Goal: Task Accomplishment & Management: Manage account settings

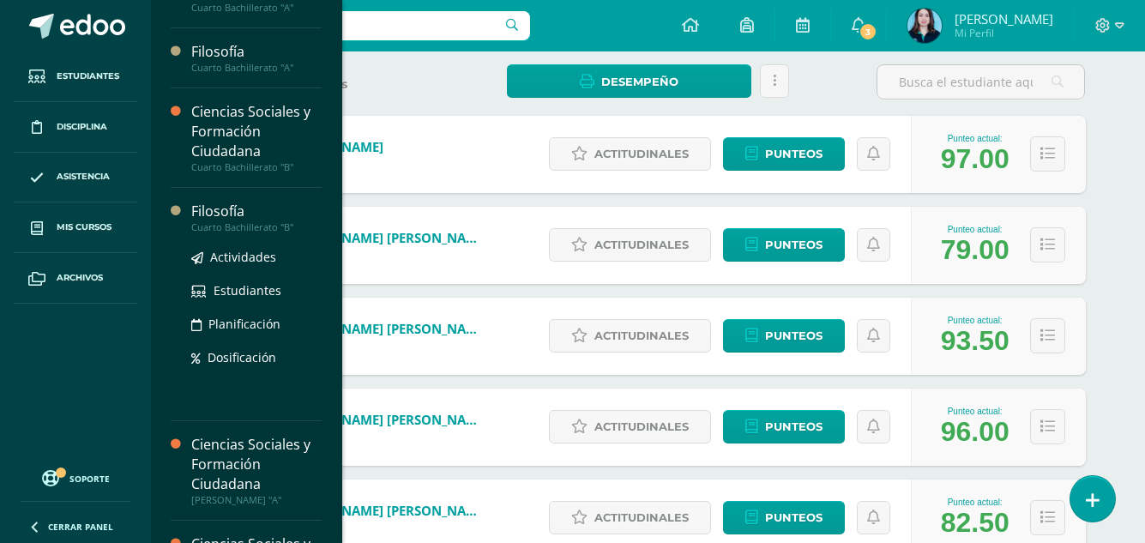
scroll to position [548, 0]
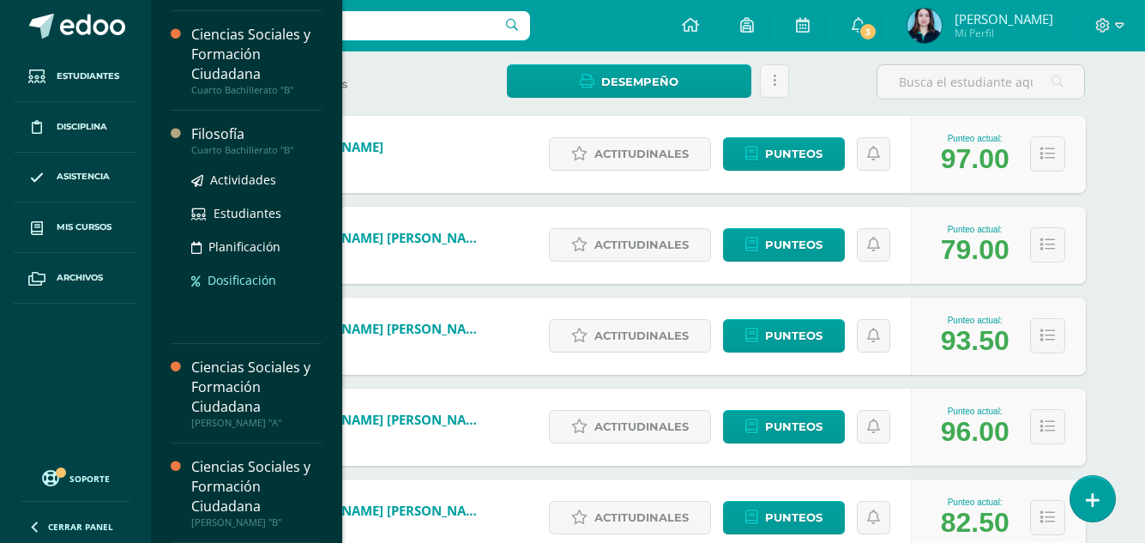
click at [237, 301] on div "Actividades Estudiantes Planificación Dosificación" at bounding box center [256, 242] width 130 height 173
click at [200, 141] on div "Filosofía" at bounding box center [256, 134] width 130 height 20
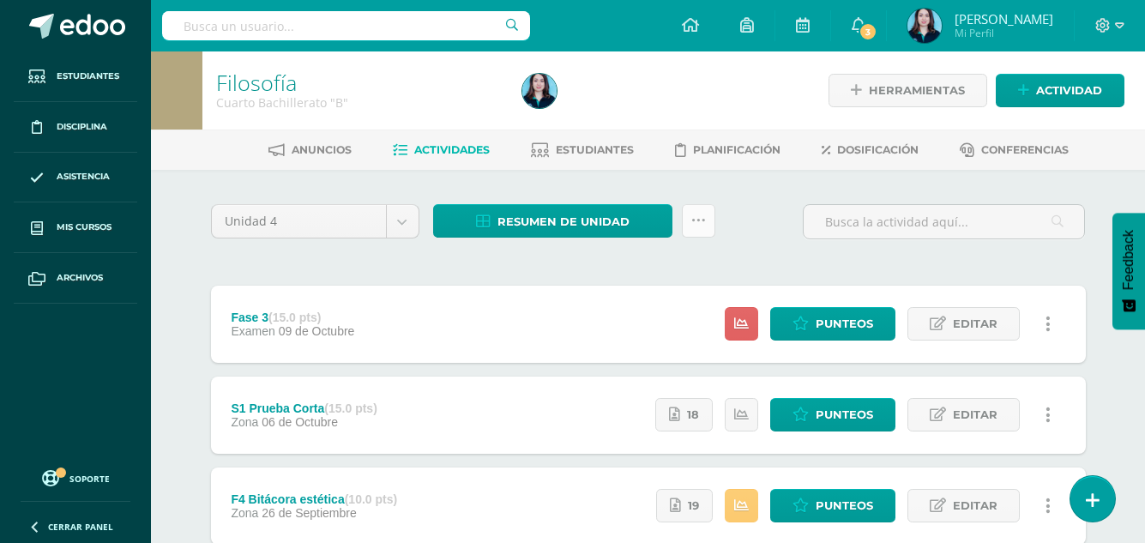
click at [691, 226] on icon at bounding box center [698, 221] width 15 height 15
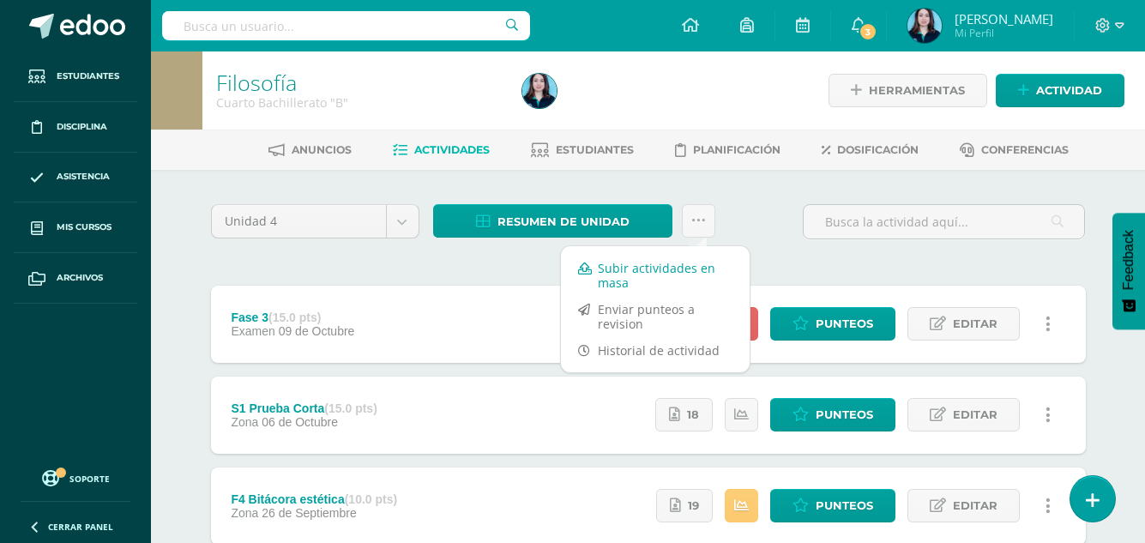
click at [683, 276] on link "Subir actividades en masa" at bounding box center [655, 275] width 189 height 41
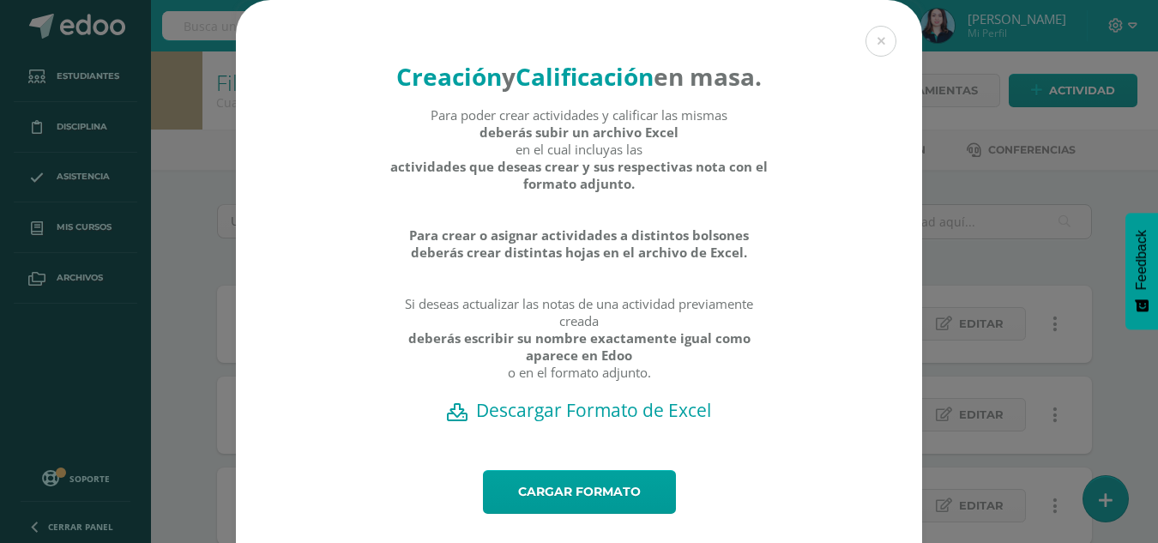
click at [562, 422] on h2 "Descargar Formato de Excel" at bounding box center [579, 410] width 626 height 24
click at [500, 514] on link "Cargar formato" at bounding box center [579, 492] width 193 height 44
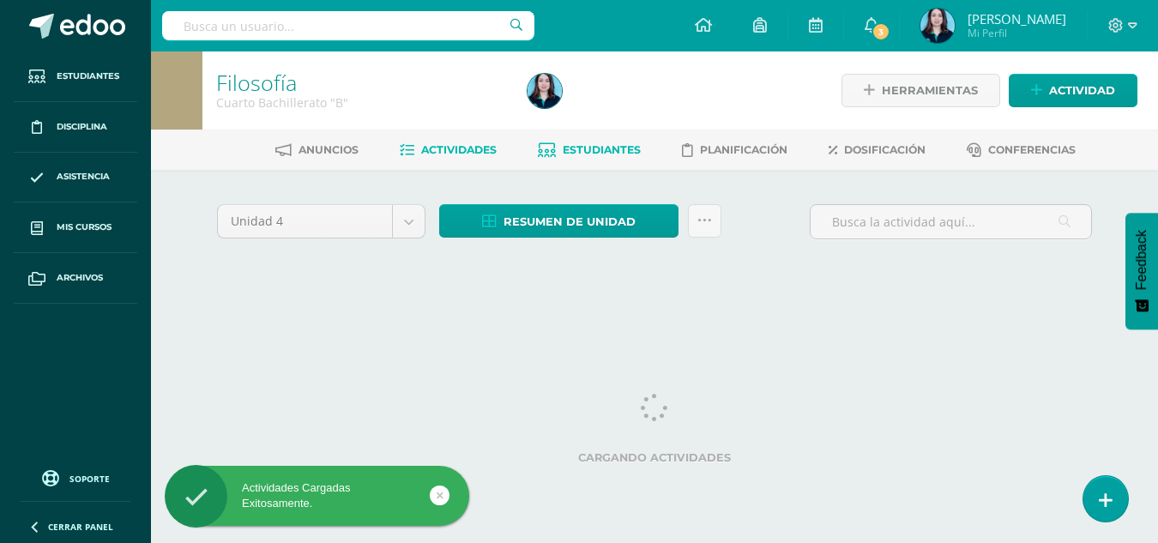
click at [581, 143] on span "Estudiantes" at bounding box center [602, 149] width 78 height 13
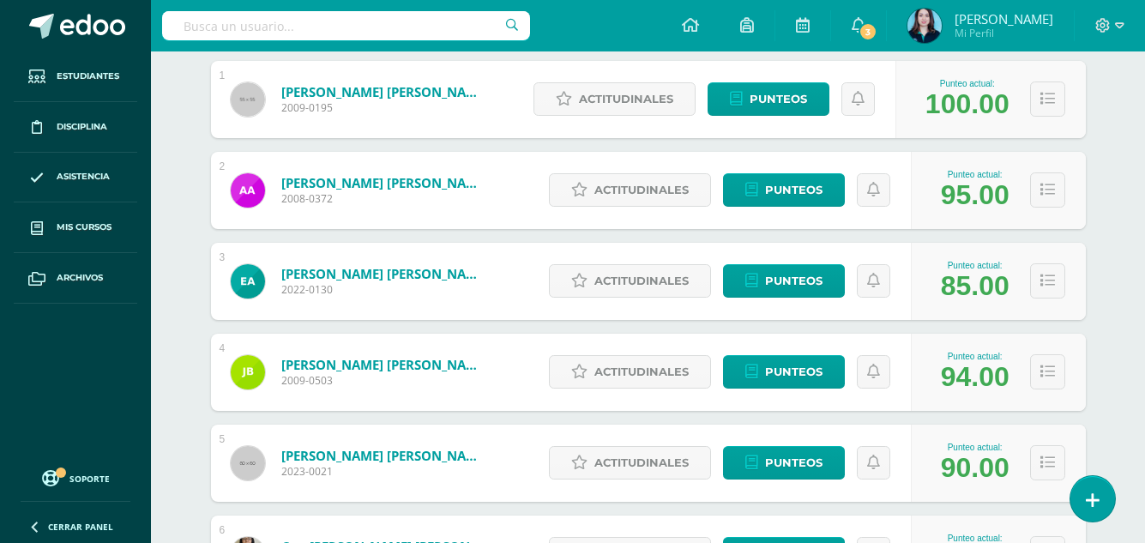
scroll to position [343, 0]
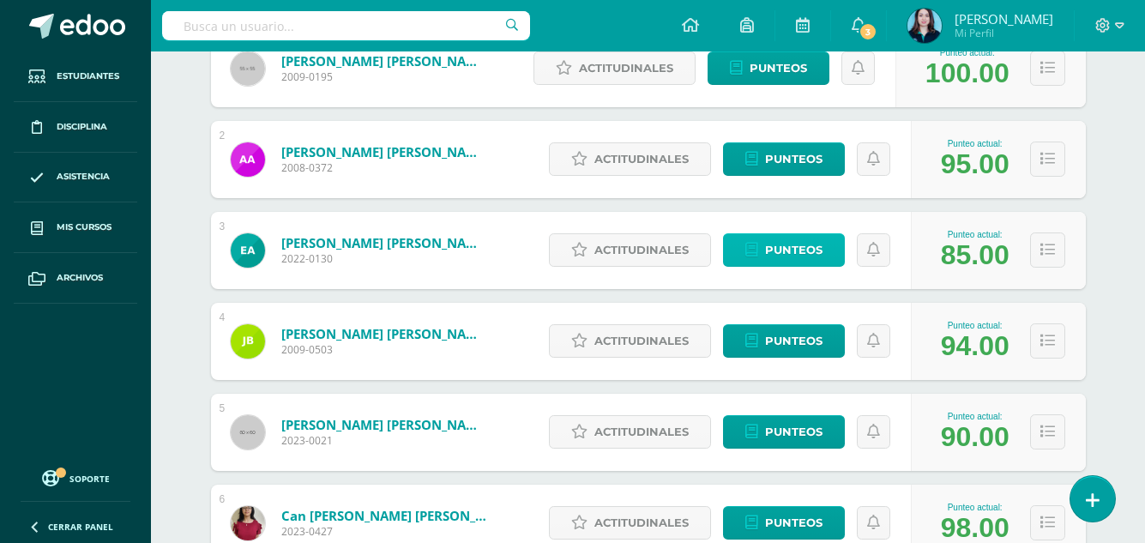
click at [748, 241] on link "Punteos" at bounding box center [784, 249] width 122 height 33
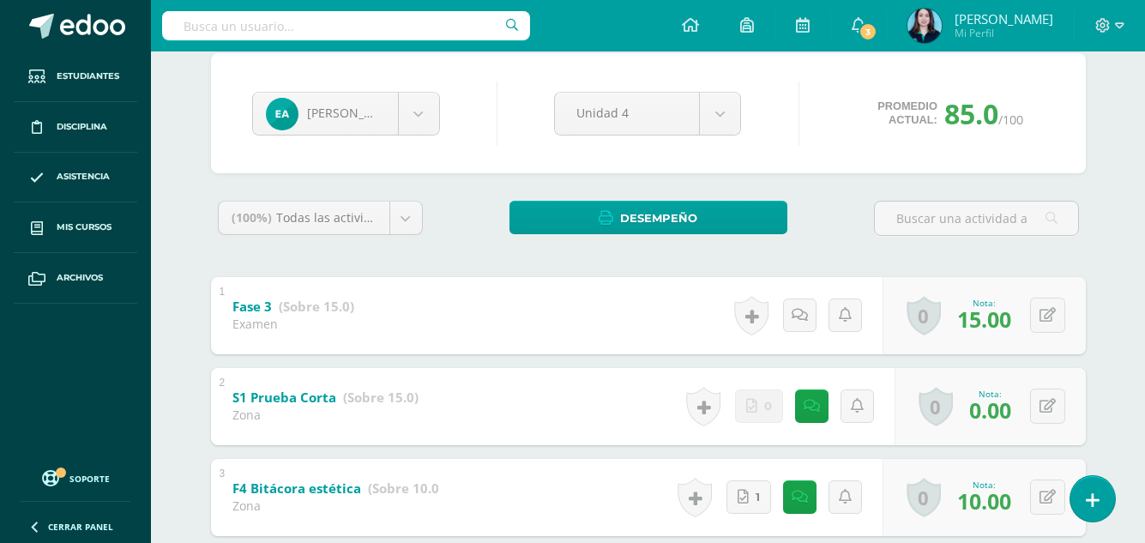
scroll to position [343, 0]
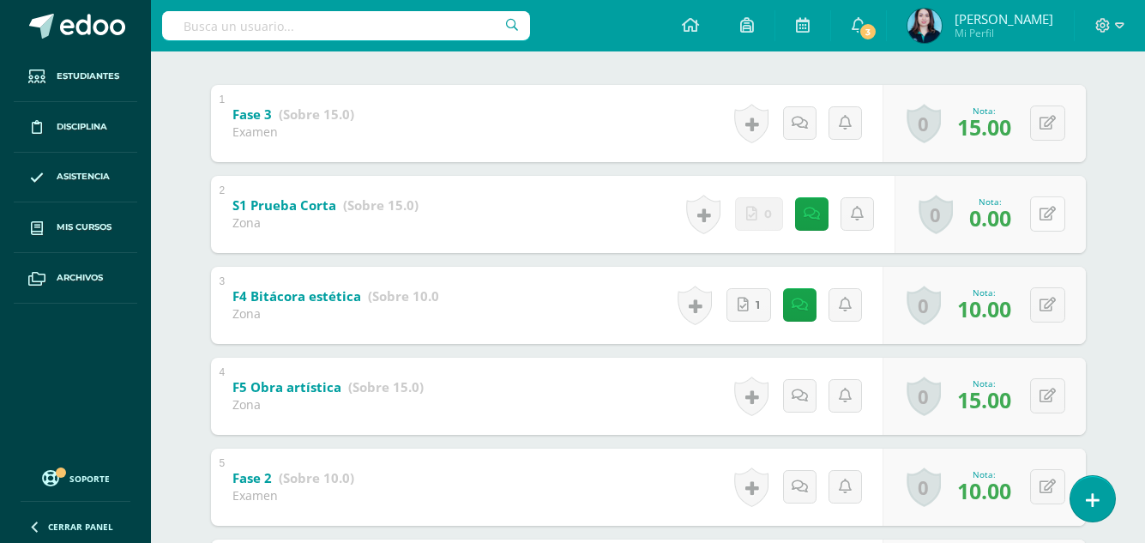
click at [1044, 215] on button at bounding box center [1047, 213] width 35 height 35
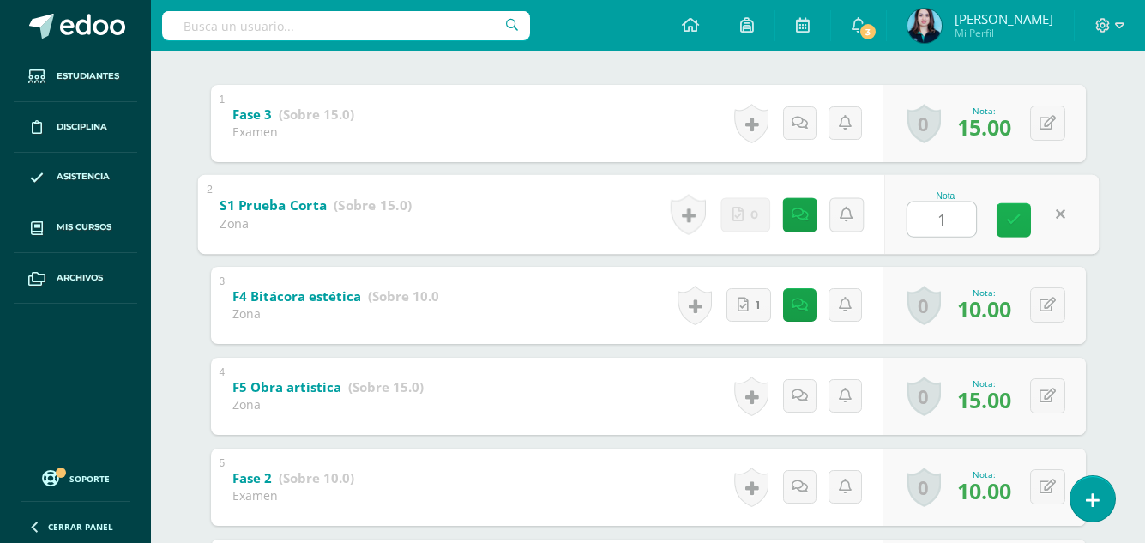
type input "13"
click at [1008, 220] on icon at bounding box center [1013, 220] width 15 height 15
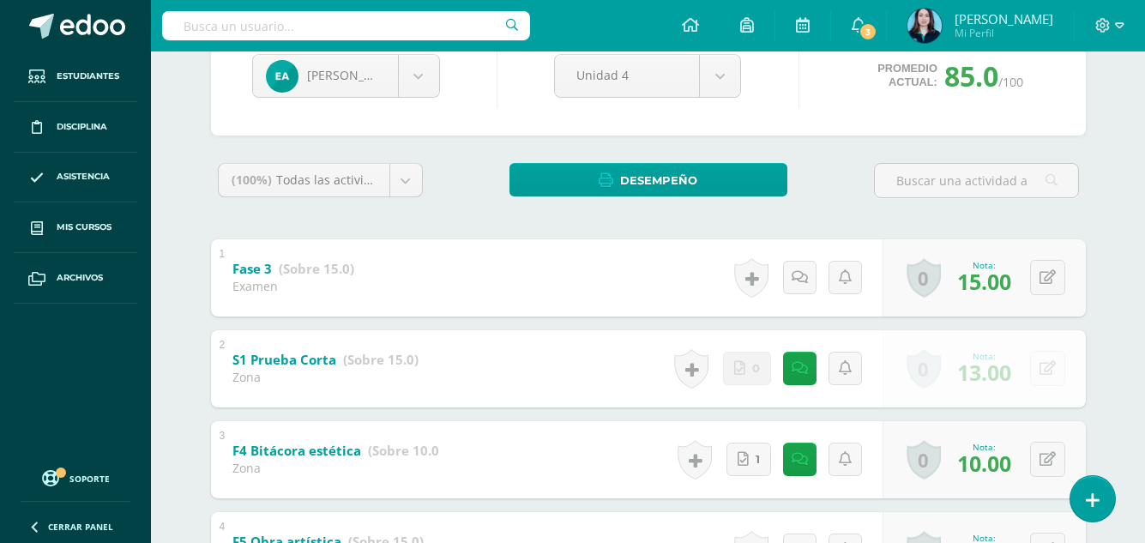
scroll to position [171, 0]
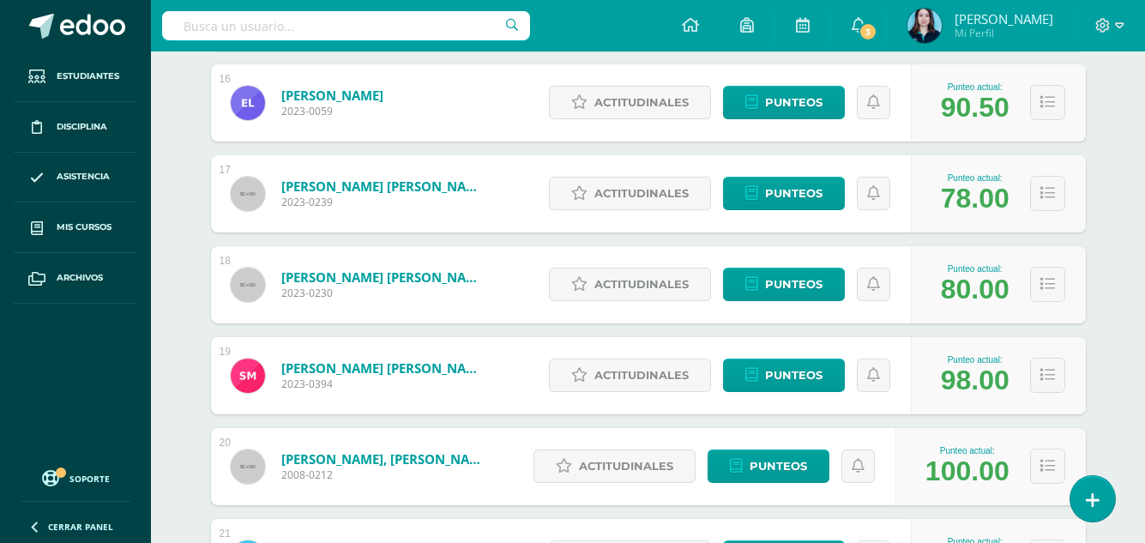
scroll to position [1694, 0]
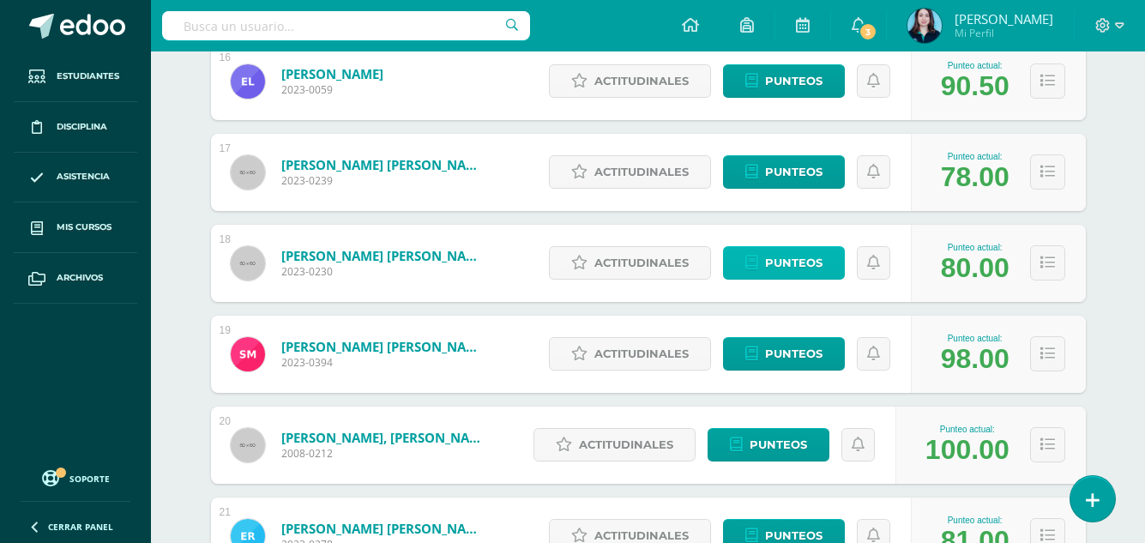
click at [743, 268] on link "Punteos" at bounding box center [784, 262] width 122 height 33
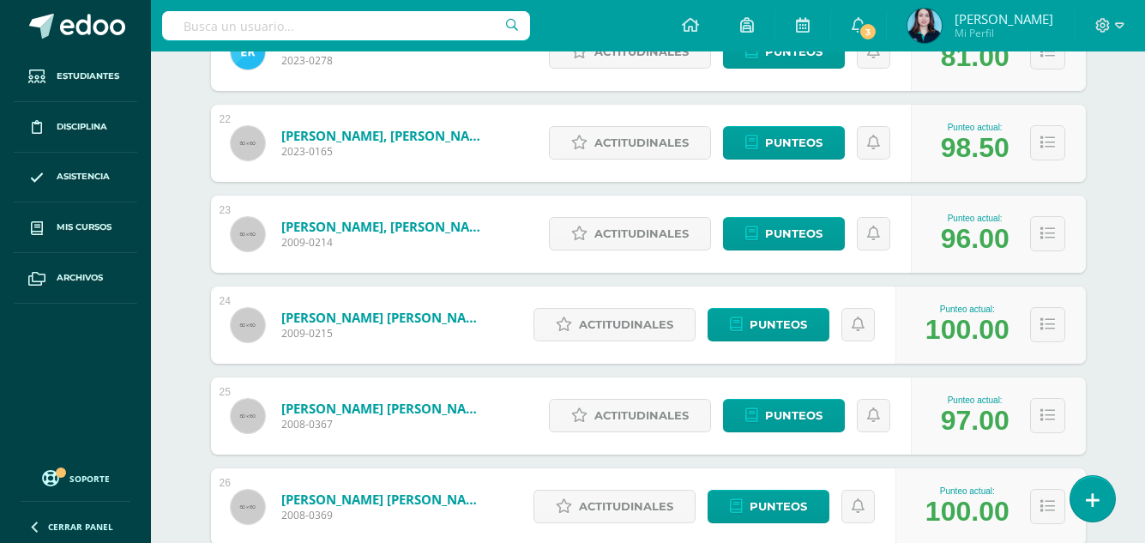
scroll to position [2208, 0]
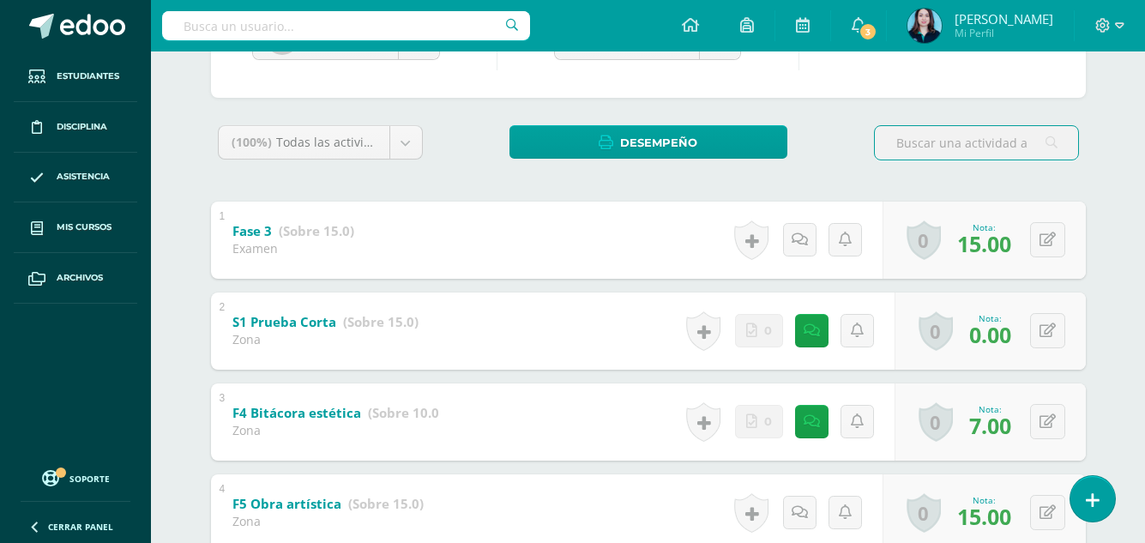
scroll to position [257, 0]
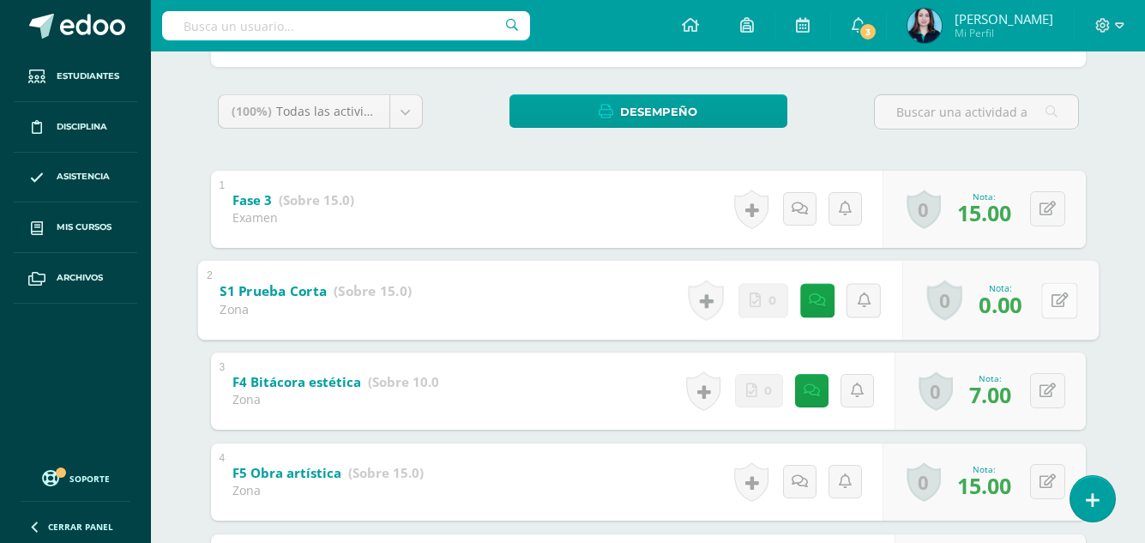
click at [1037, 306] on div "0 Logros Logros obtenidos Aún no hay logros agregados Nota: 0.00" at bounding box center [999, 300] width 196 height 80
click at [1051, 303] on icon at bounding box center [1058, 299] width 17 height 15
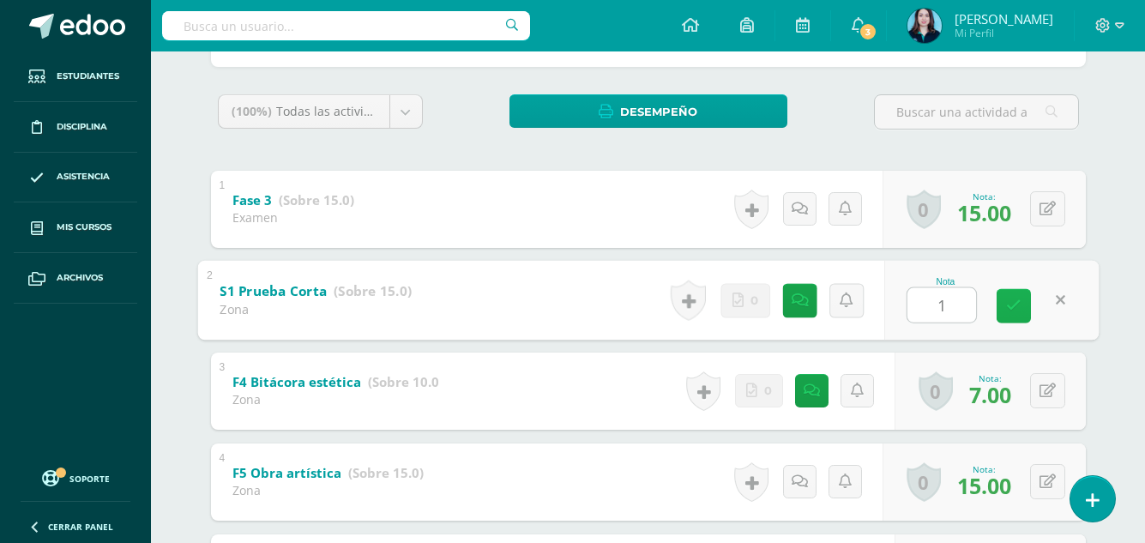
type input "15"
click at [1012, 304] on icon at bounding box center [1013, 305] width 15 height 15
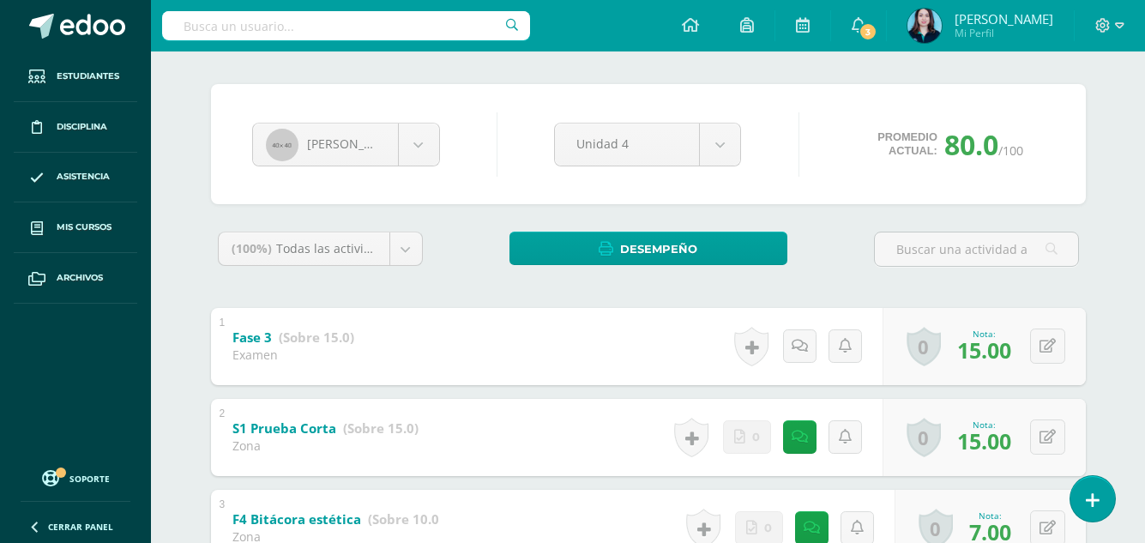
scroll to position [0, 0]
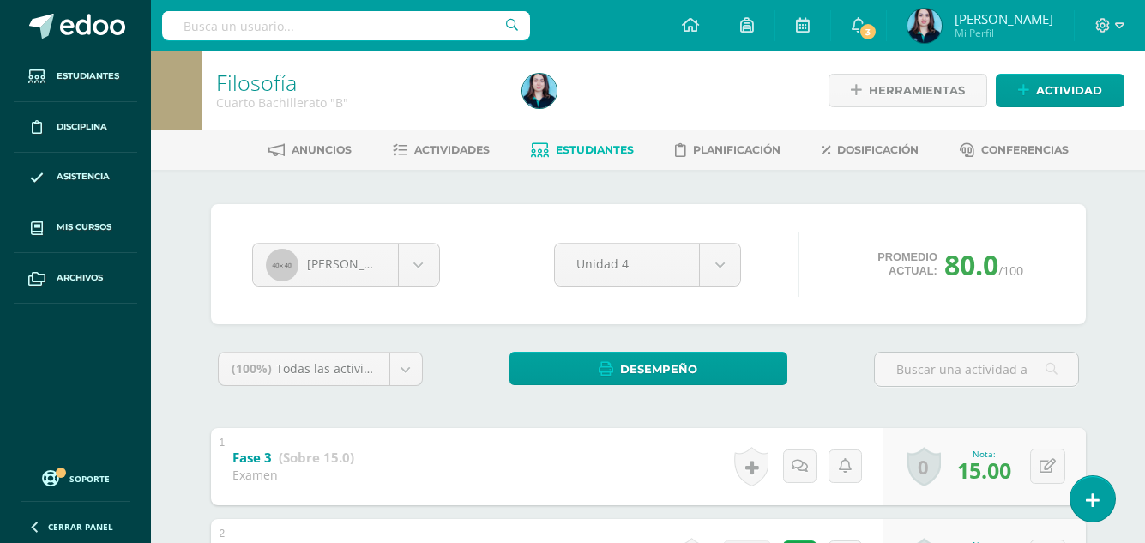
click at [572, 153] on span "Estudiantes" at bounding box center [595, 149] width 78 height 13
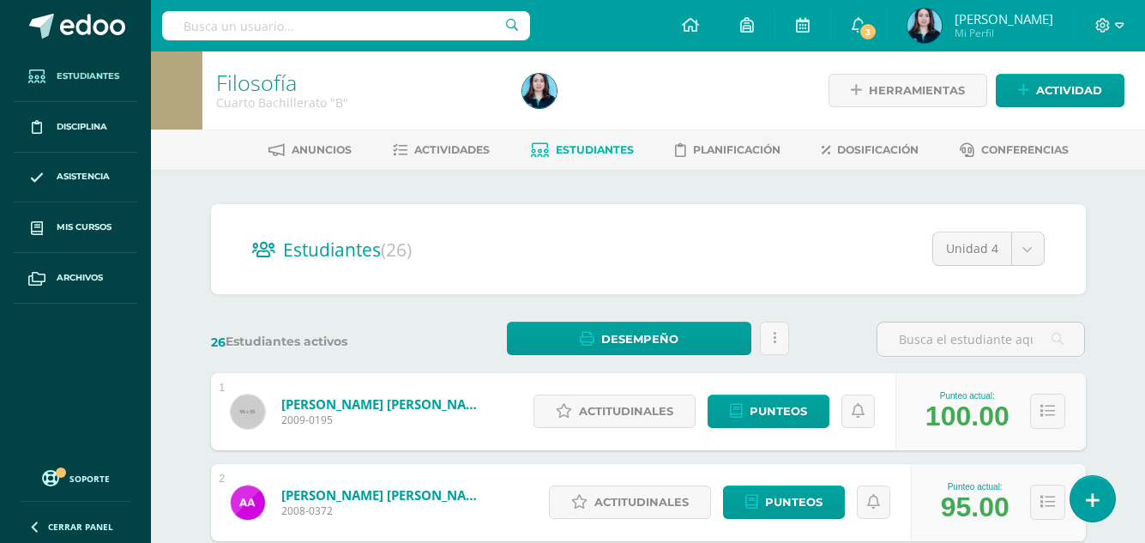
click at [84, 63] on link "Estudiantes" at bounding box center [75, 76] width 123 height 51
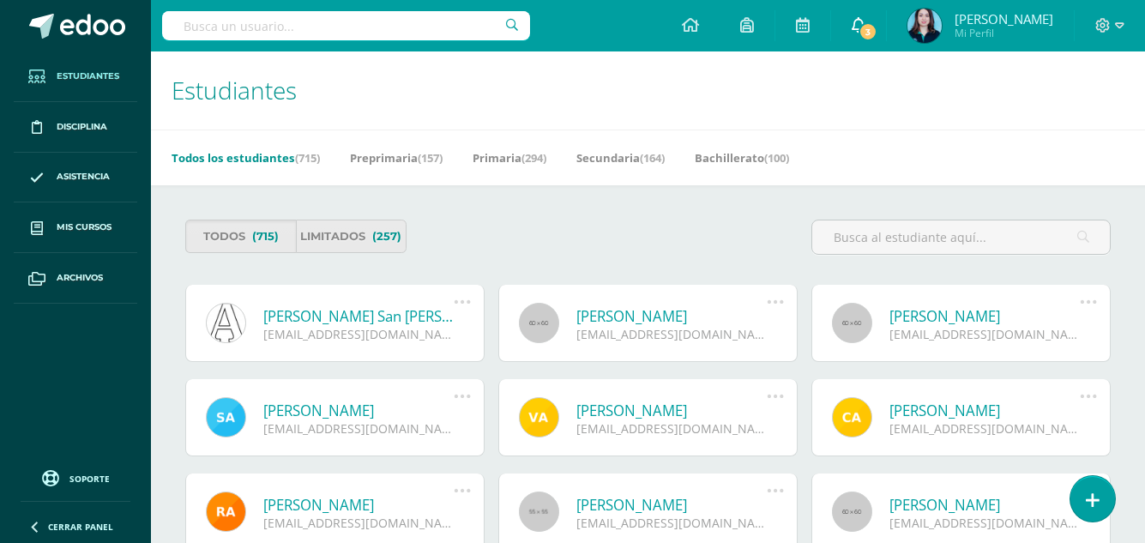
click at [877, 27] on span "3" at bounding box center [867, 31] width 19 height 19
click at [676, 228] on div "Todos (715) Limitados (257)" at bounding box center [647, 244] width 939 height 49
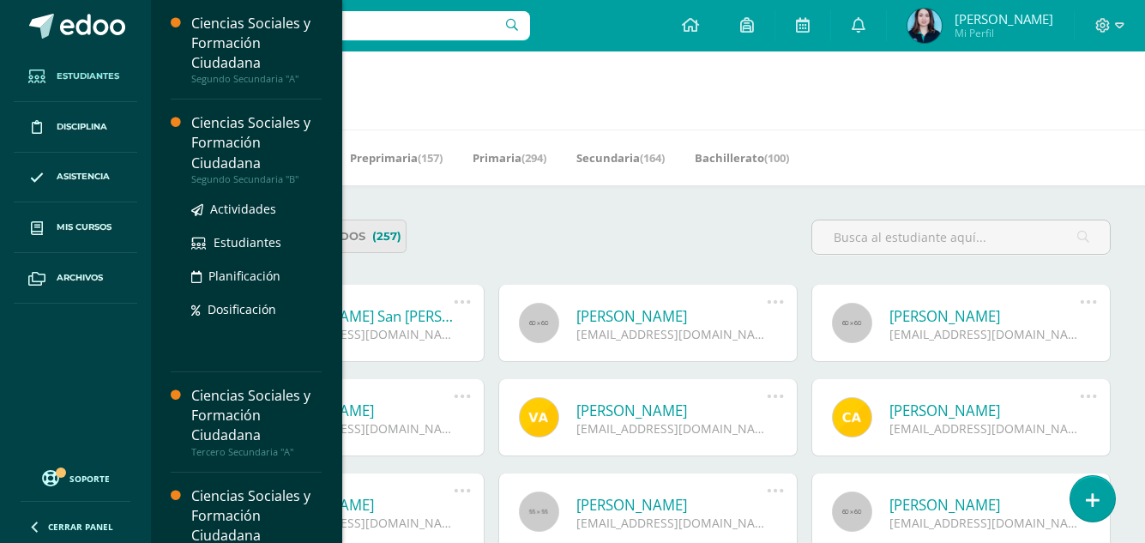
click at [219, 164] on div "Ciencias Sociales y Formación Ciudadana" at bounding box center [256, 142] width 130 height 59
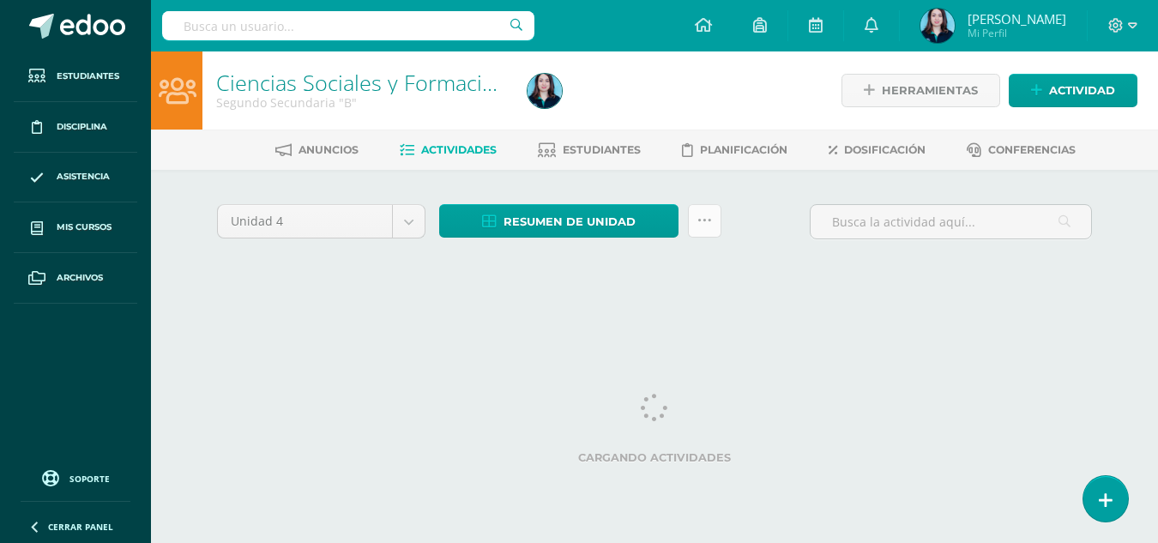
click at [712, 213] on link at bounding box center [704, 220] width 33 height 33
click at [698, 229] on link at bounding box center [704, 220] width 33 height 33
click at [773, 239] on div "Unidad 4 Unidad 1 Unidad 2 Unidad 3 Unidad 4 Resumen de unidad Descargar como H…" at bounding box center [654, 228] width 888 height 49
click at [712, 220] on link at bounding box center [704, 220] width 33 height 33
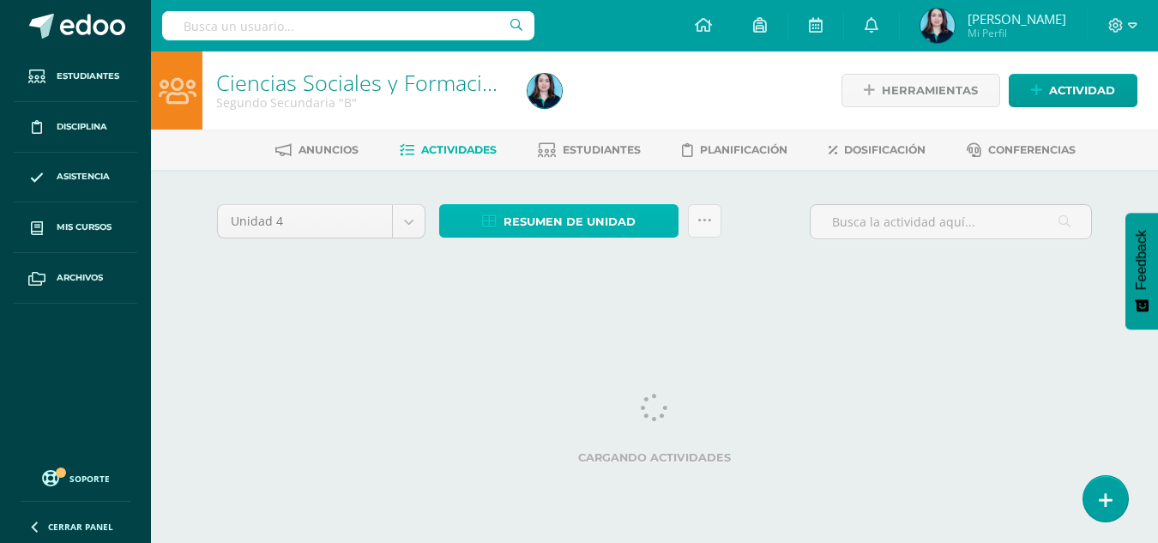
click at [603, 218] on span "Resumen de unidad" at bounding box center [569, 222] width 132 height 32
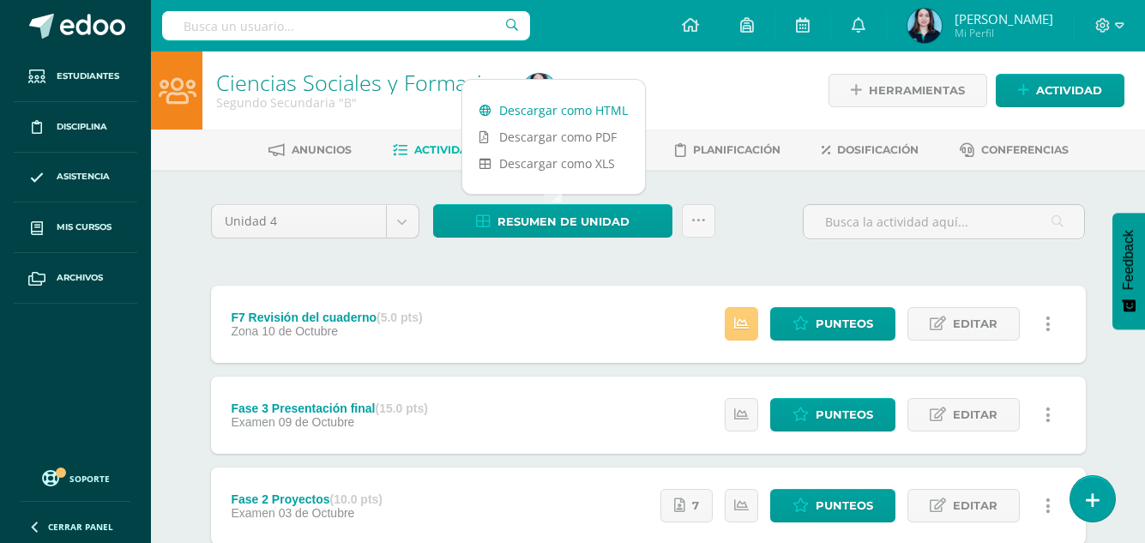
click at [582, 110] on link "Descargar como HTML" at bounding box center [553, 110] width 183 height 27
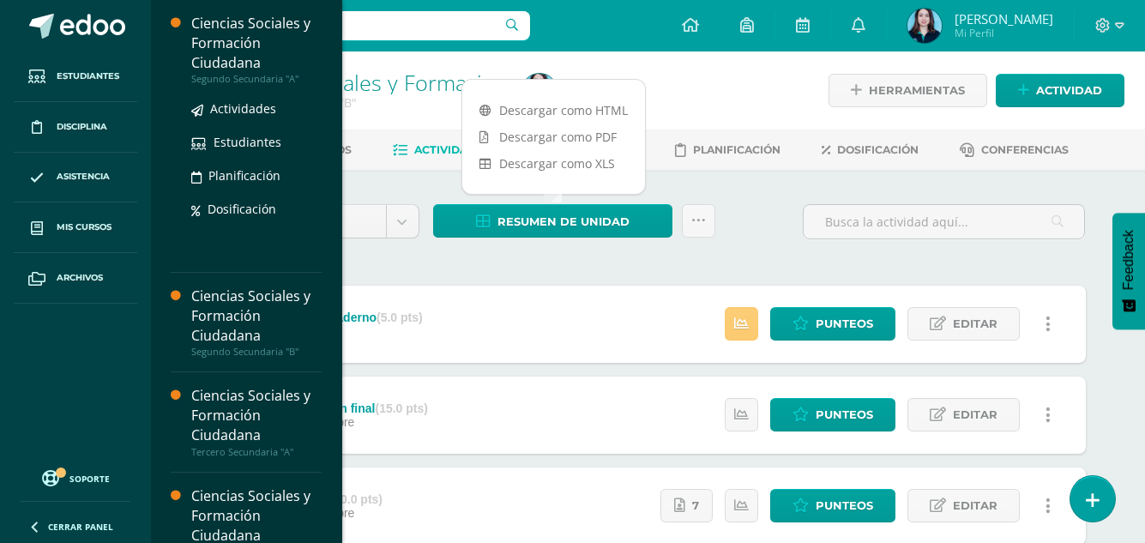
click at [247, 37] on div "Ciencias Sociales y Formación Ciudadana" at bounding box center [256, 43] width 130 height 59
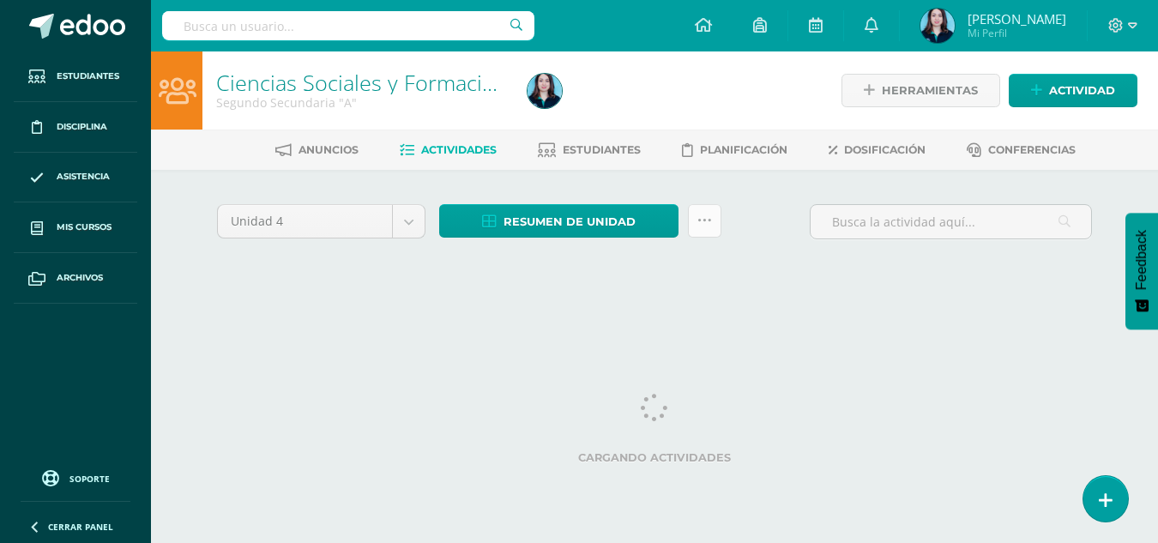
click at [709, 209] on link at bounding box center [704, 220] width 33 height 33
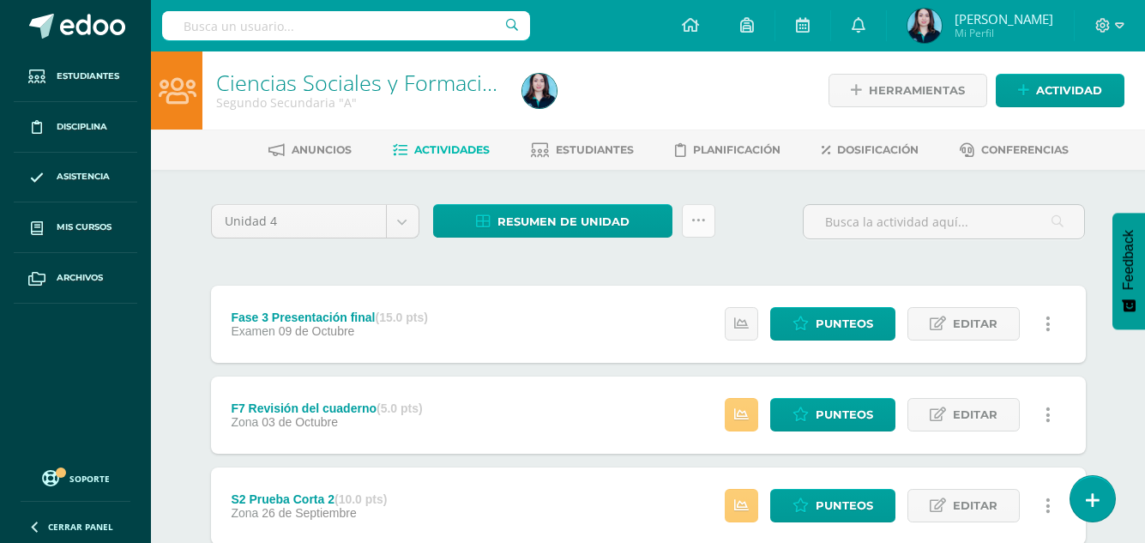
click at [709, 214] on link at bounding box center [698, 220] width 33 height 33
click at [689, 223] on link at bounding box center [698, 220] width 33 height 33
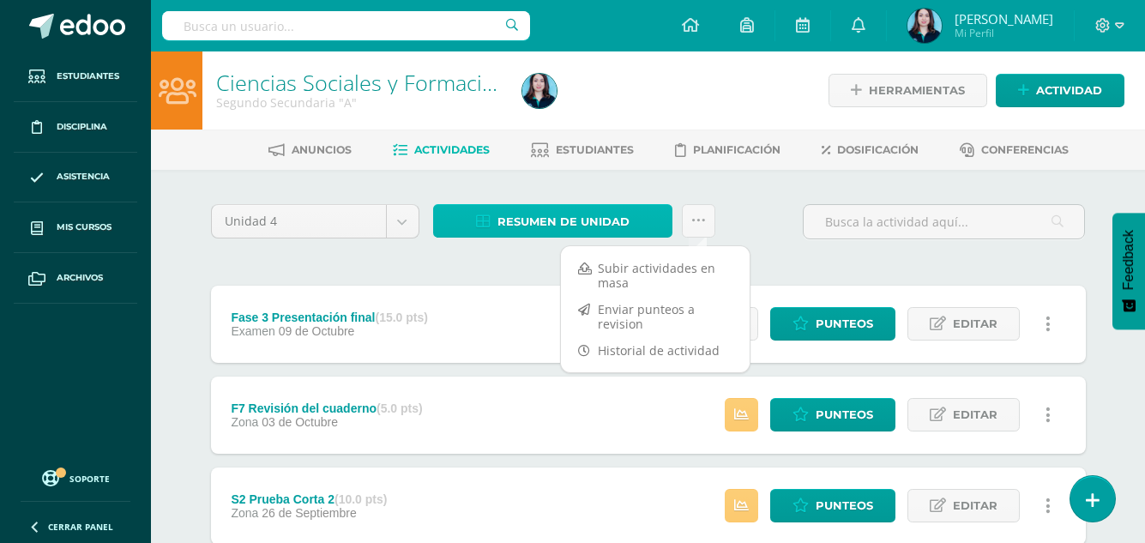
click at [626, 214] on span "Resumen de unidad" at bounding box center [563, 222] width 132 height 32
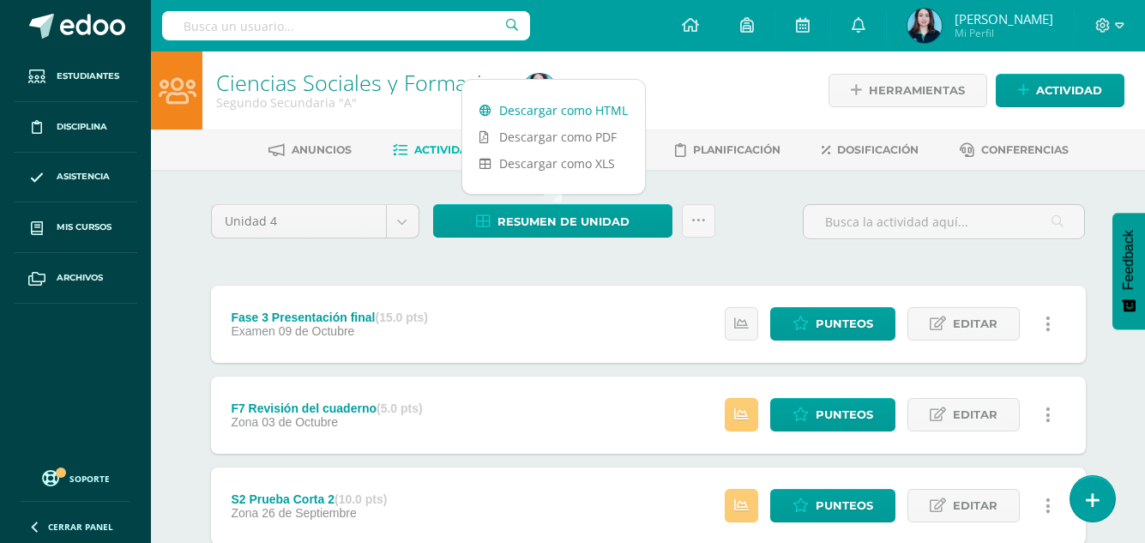
click at [587, 103] on link "Descargar como HTML" at bounding box center [553, 110] width 183 height 27
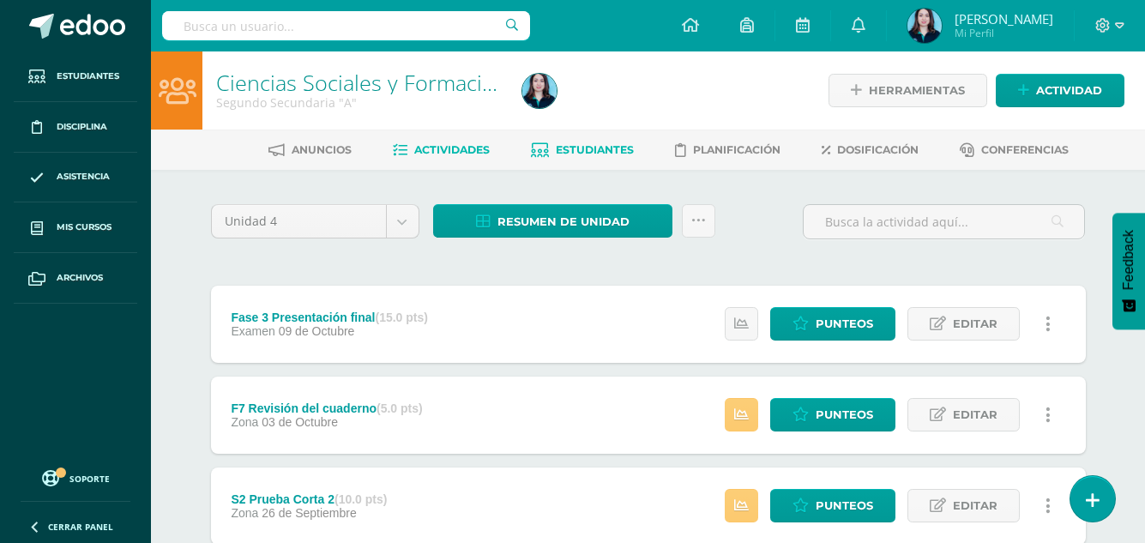
click at [579, 145] on span "Estudiantes" at bounding box center [595, 149] width 78 height 13
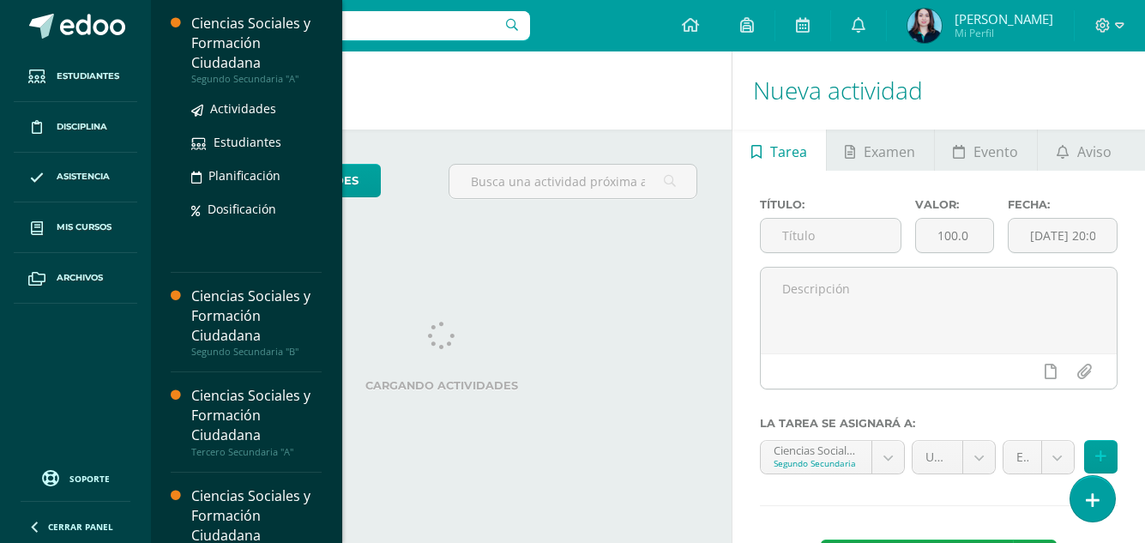
click at [244, 52] on div "Ciencias Sociales y Formación Ciudadana" at bounding box center [256, 43] width 130 height 59
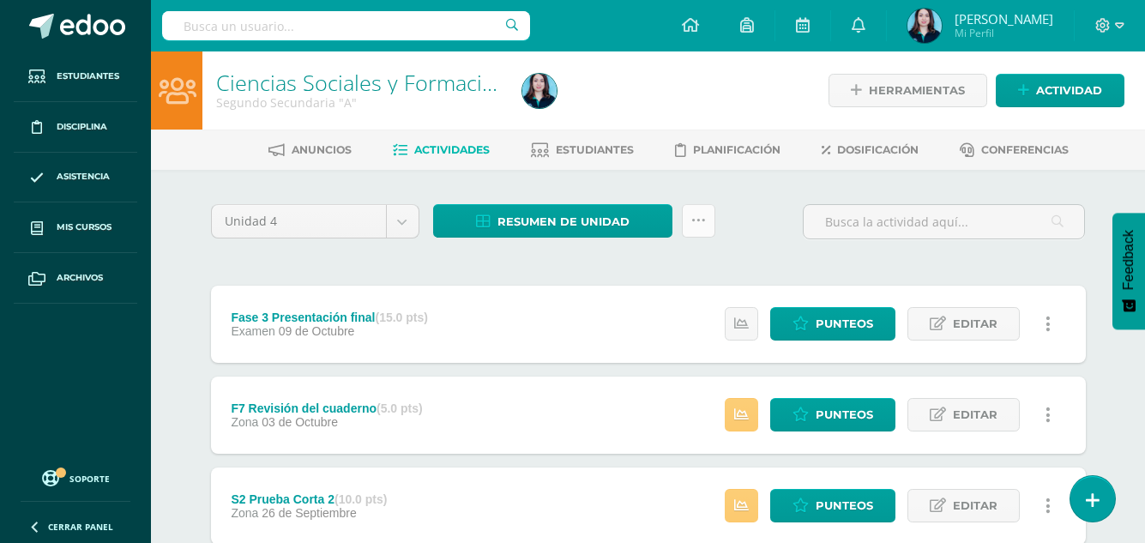
click at [707, 220] on link at bounding box center [698, 220] width 33 height 33
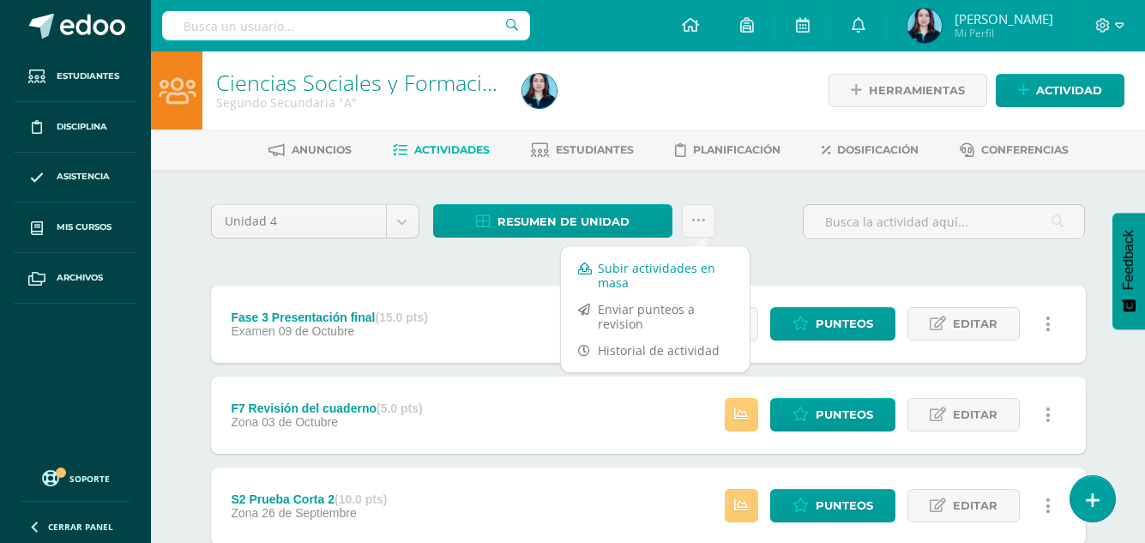
click at [666, 268] on link "Subir actividades en masa" at bounding box center [655, 275] width 189 height 41
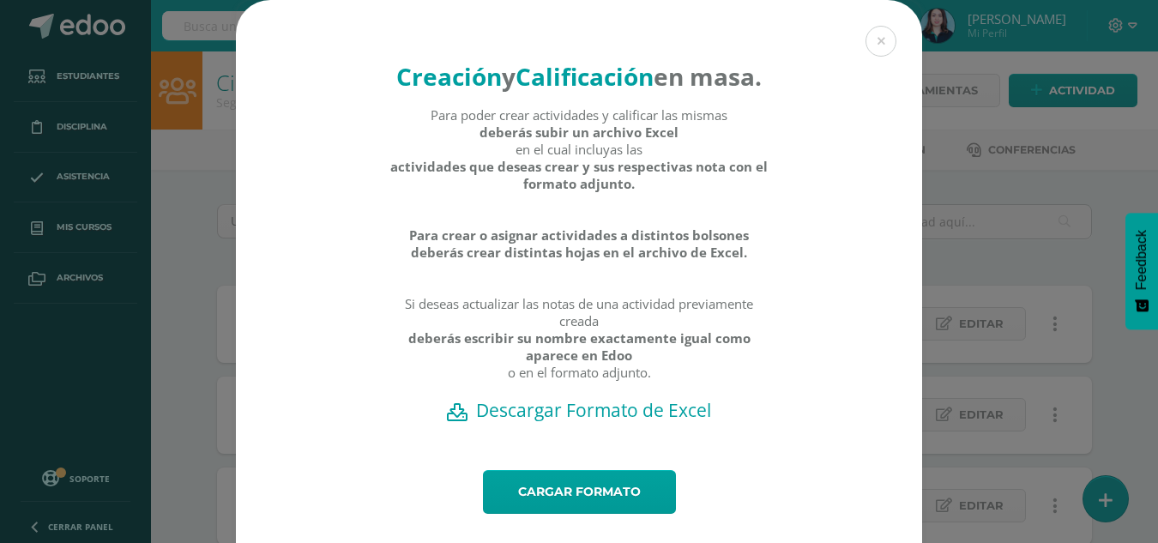
click at [583, 422] on h2 "Descargar Formato de Excel" at bounding box center [579, 410] width 626 height 24
click at [561, 514] on link "Cargar formato" at bounding box center [579, 492] width 193 height 44
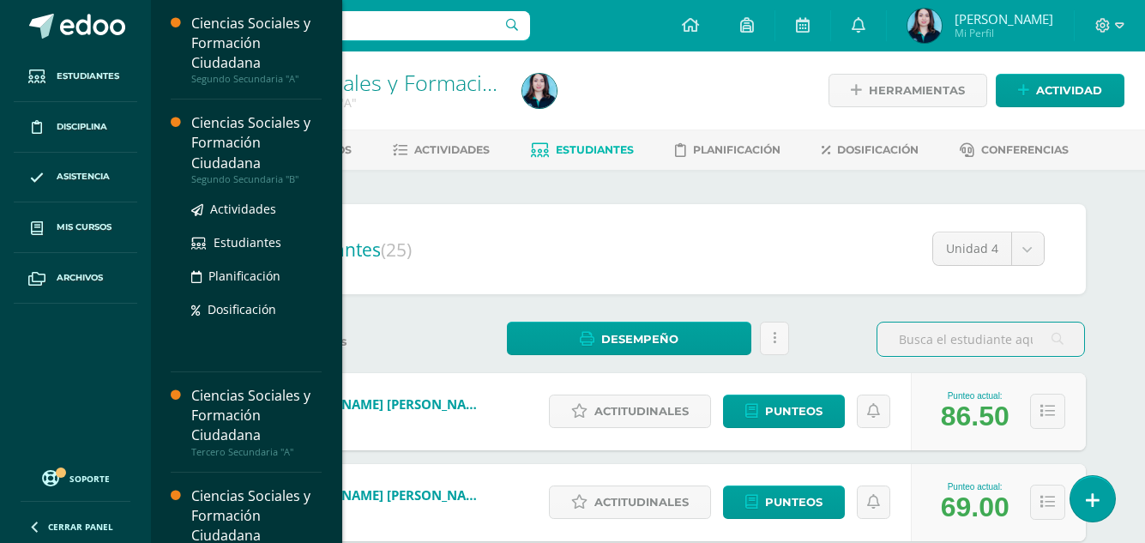
click at [229, 135] on div "Ciencias Sociales y Formación Ciudadana" at bounding box center [256, 142] width 130 height 59
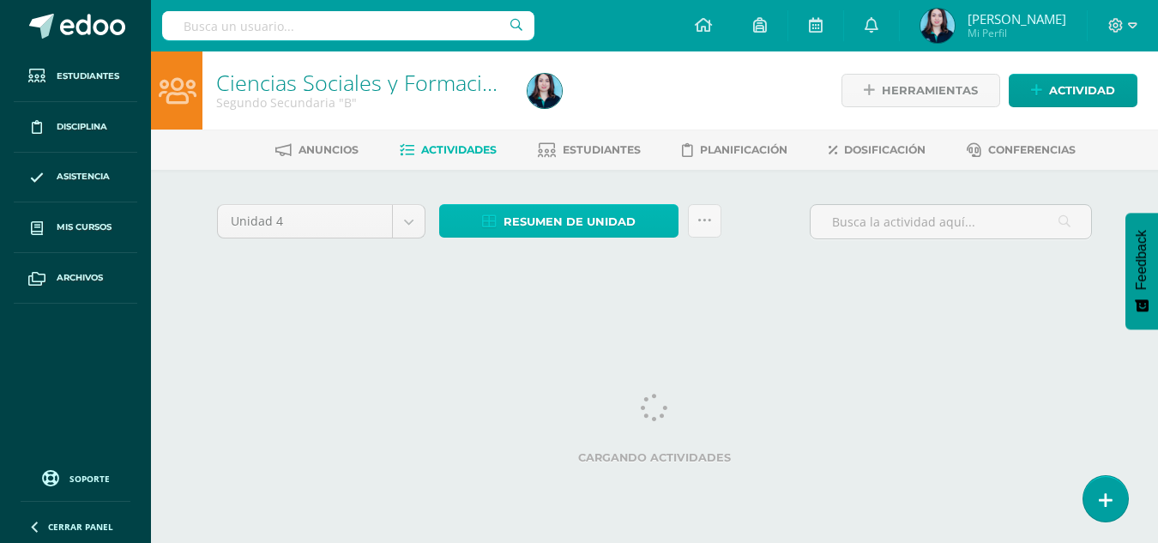
click at [623, 221] on span "Resumen de unidad" at bounding box center [569, 222] width 132 height 32
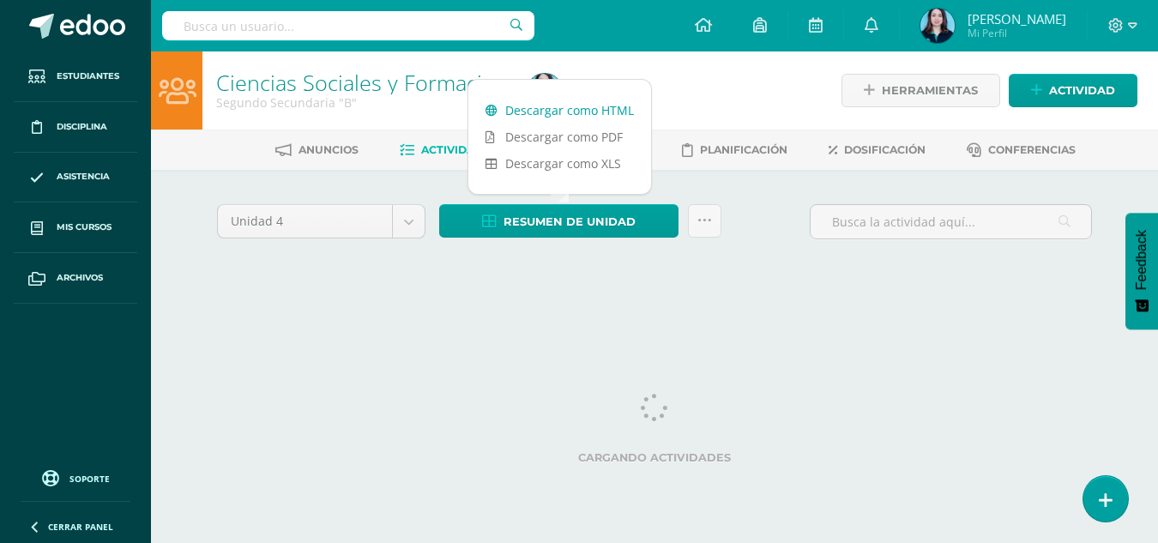
click at [572, 105] on link "Descargar como HTML" at bounding box center [559, 110] width 183 height 27
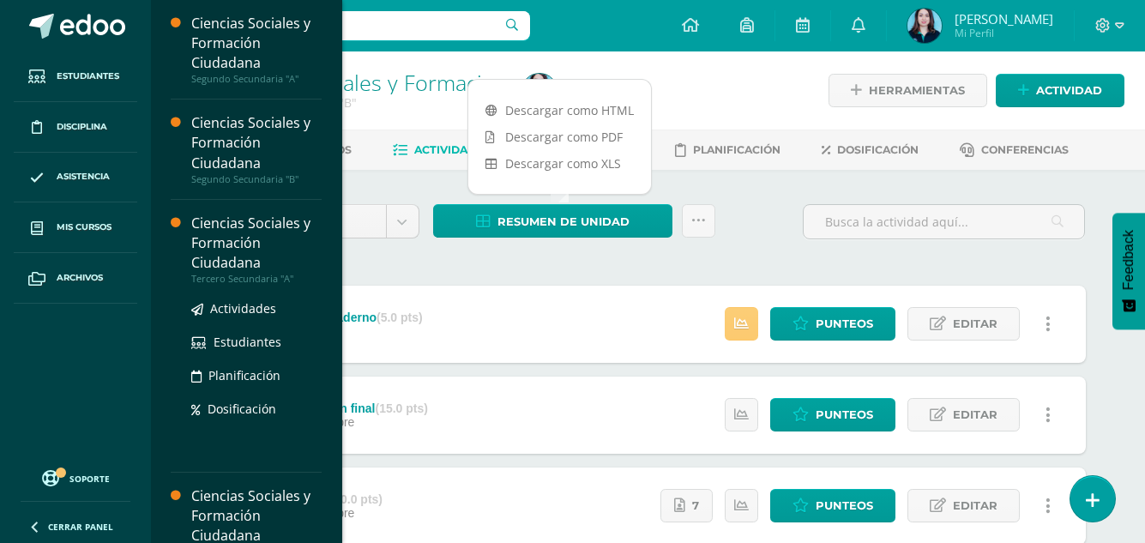
click at [230, 238] on div "Ciencias Sociales y Formación Ciudadana" at bounding box center [256, 243] width 130 height 59
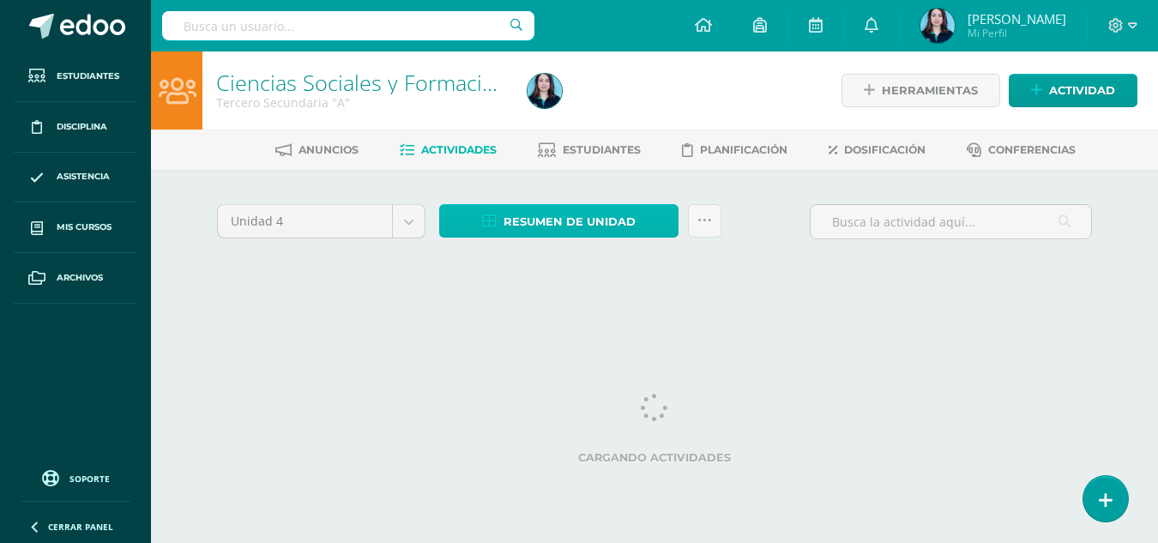
click at [526, 216] on span "Resumen de unidad" at bounding box center [569, 222] width 132 height 32
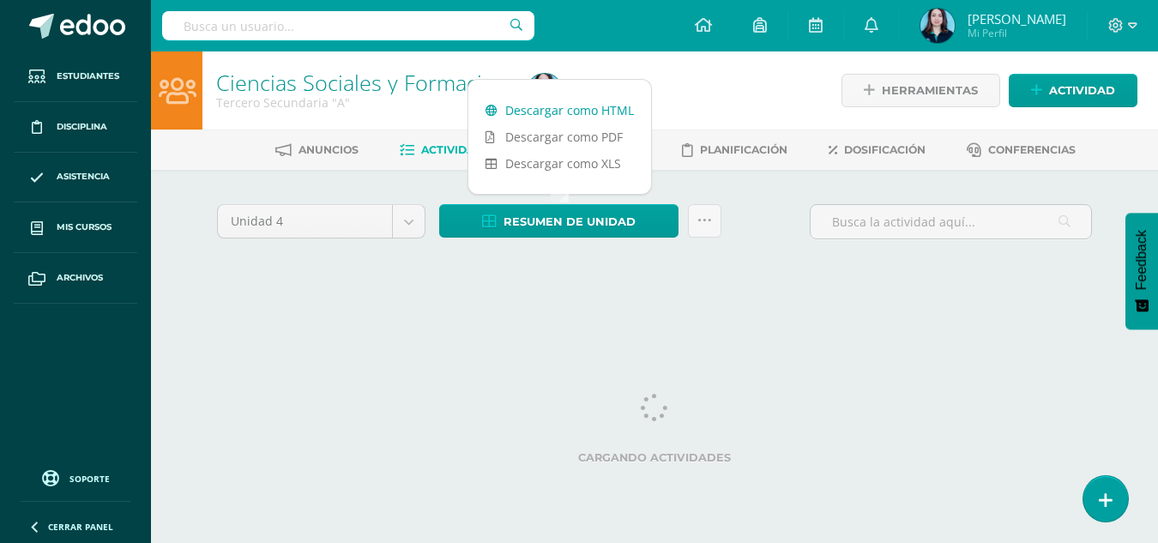
click at [538, 113] on link "Descargar como HTML" at bounding box center [559, 110] width 183 height 27
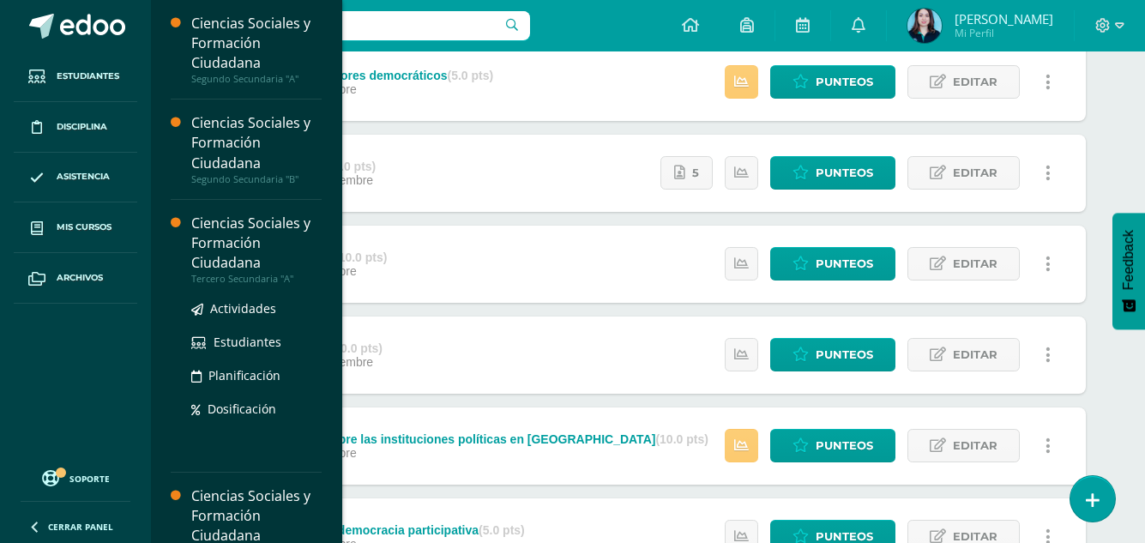
scroll to position [171, 0]
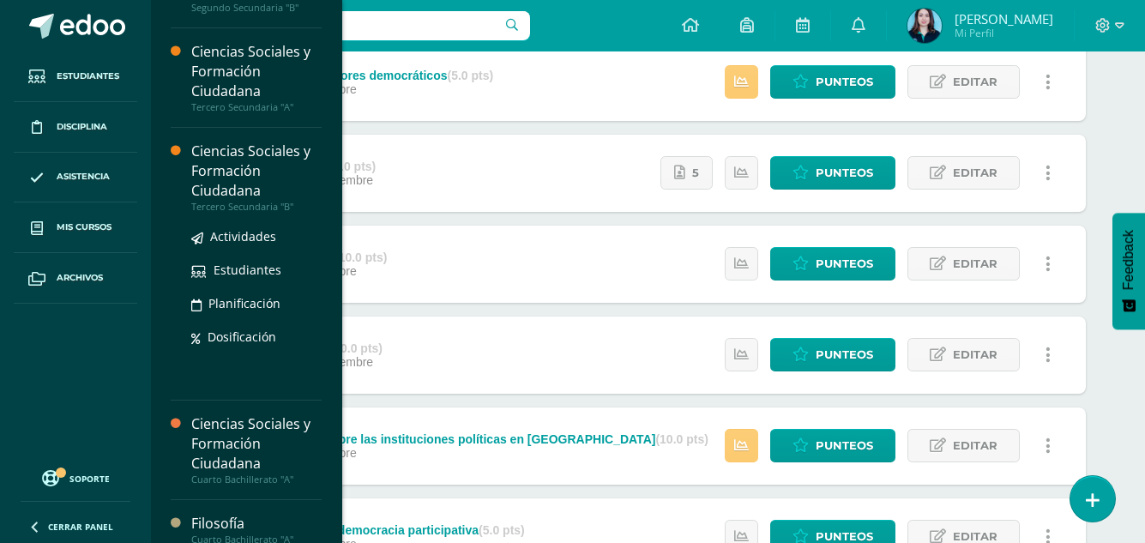
click at [226, 171] on div "Ciencias Sociales y Formación Ciudadana" at bounding box center [256, 170] width 130 height 59
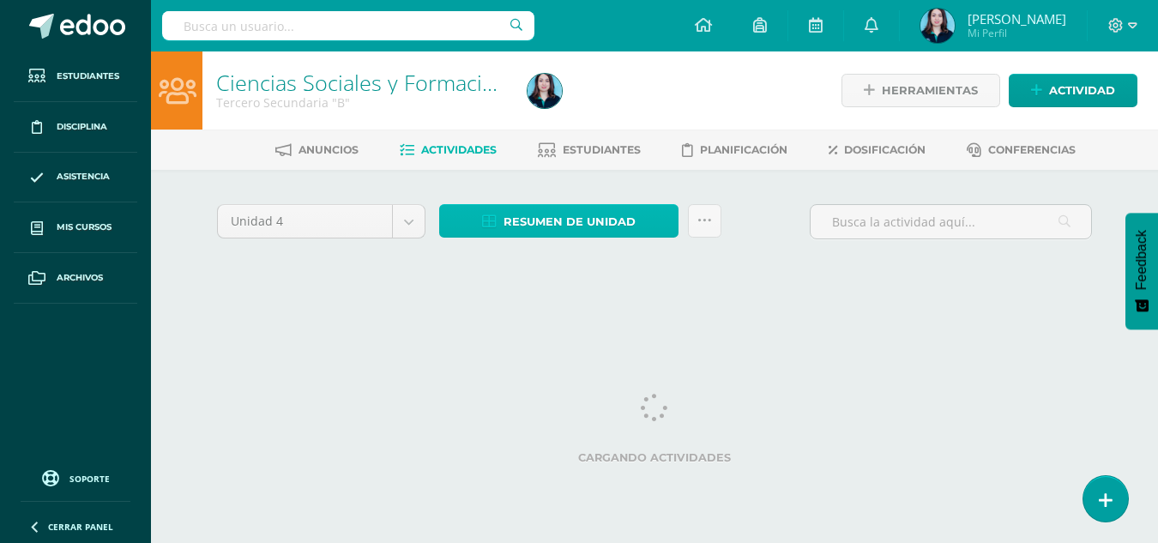
click at [561, 219] on span "Resumen de unidad" at bounding box center [569, 222] width 132 height 32
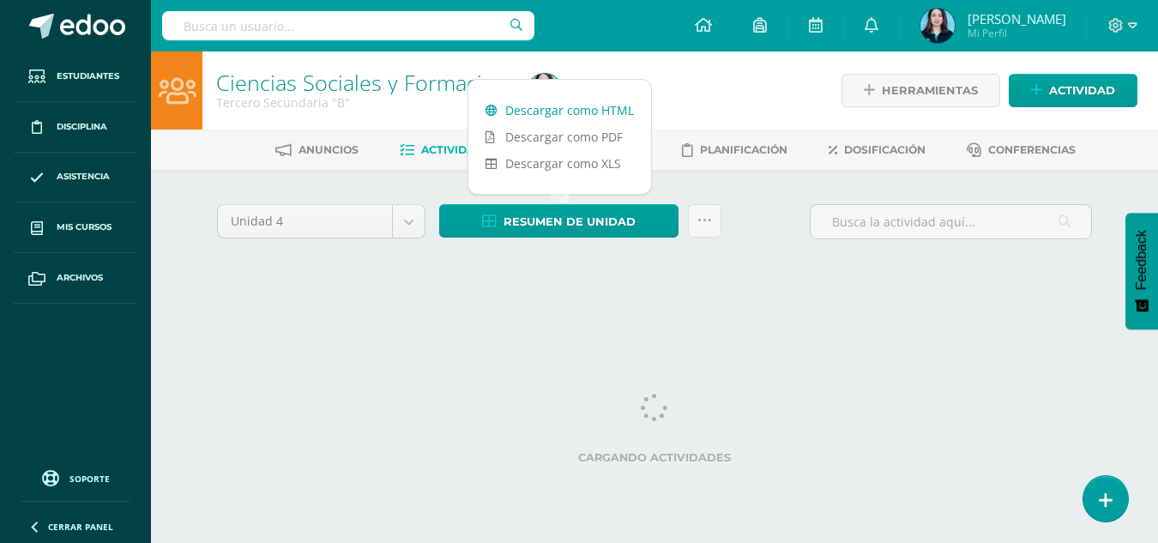
click at [547, 104] on link "Descargar como HTML" at bounding box center [559, 110] width 183 height 27
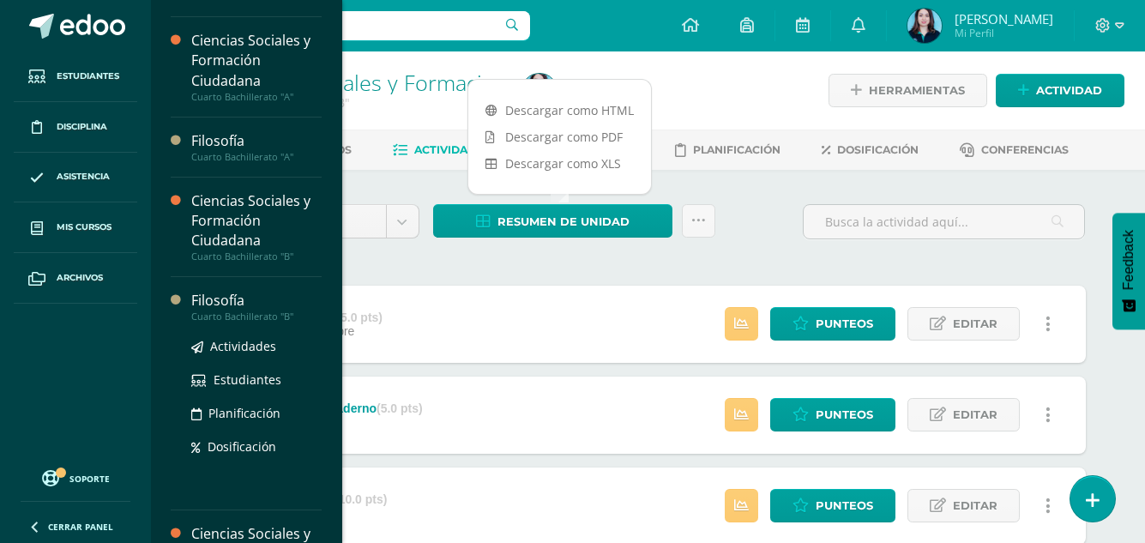
scroll to position [341, 0]
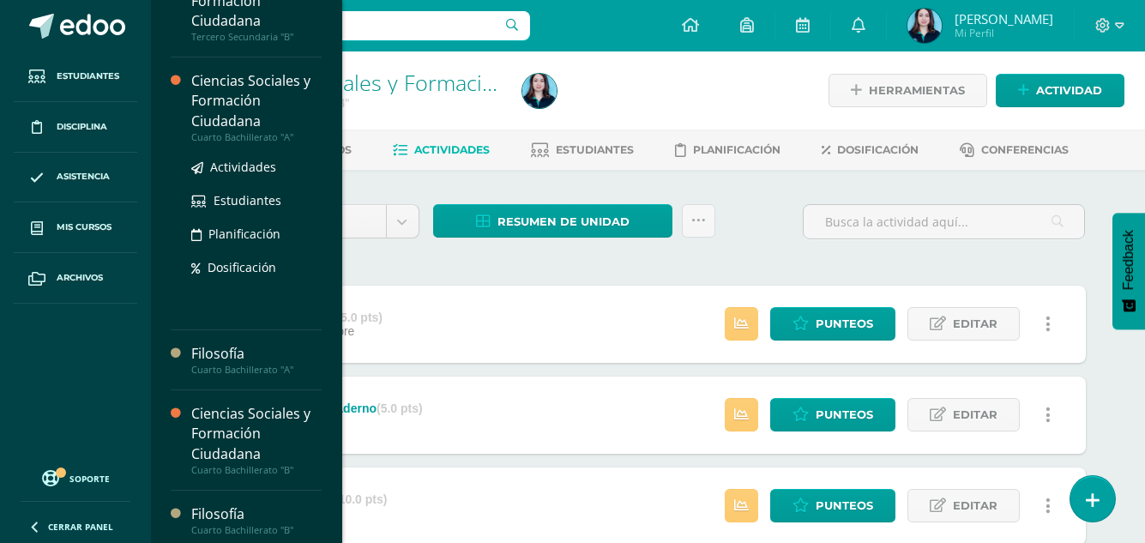
click at [222, 92] on div "Ciencias Sociales y Formación Ciudadana" at bounding box center [256, 100] width 130 height 59
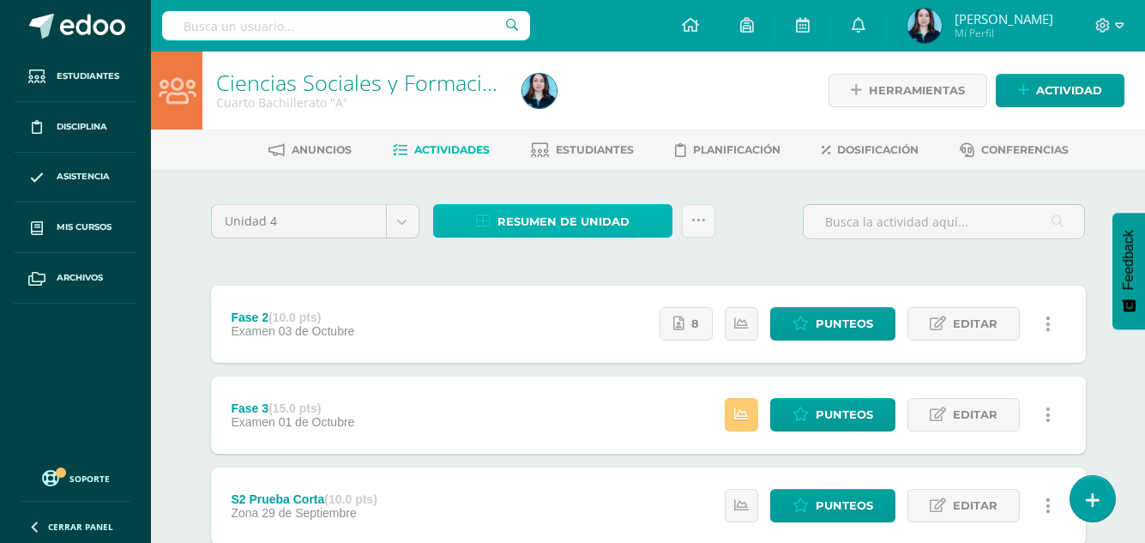
click at [557, 215] on span "Resumen de unidad" at bounding box center [563, 222] width 132 height 32
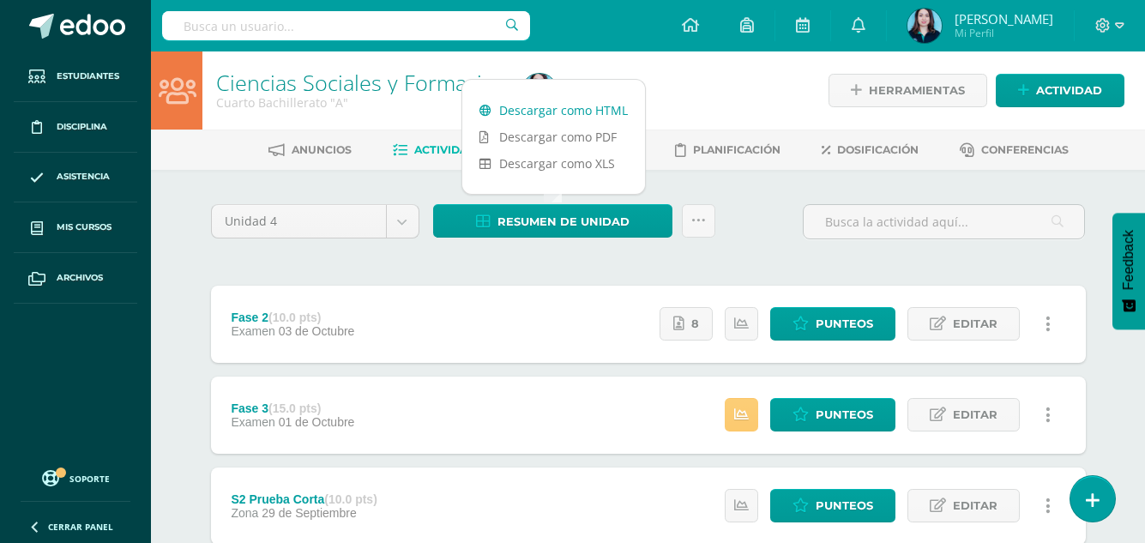
click at [548, 108] on link "Descargar como HTML" at bounding box center [553, 110] width 183 height 27
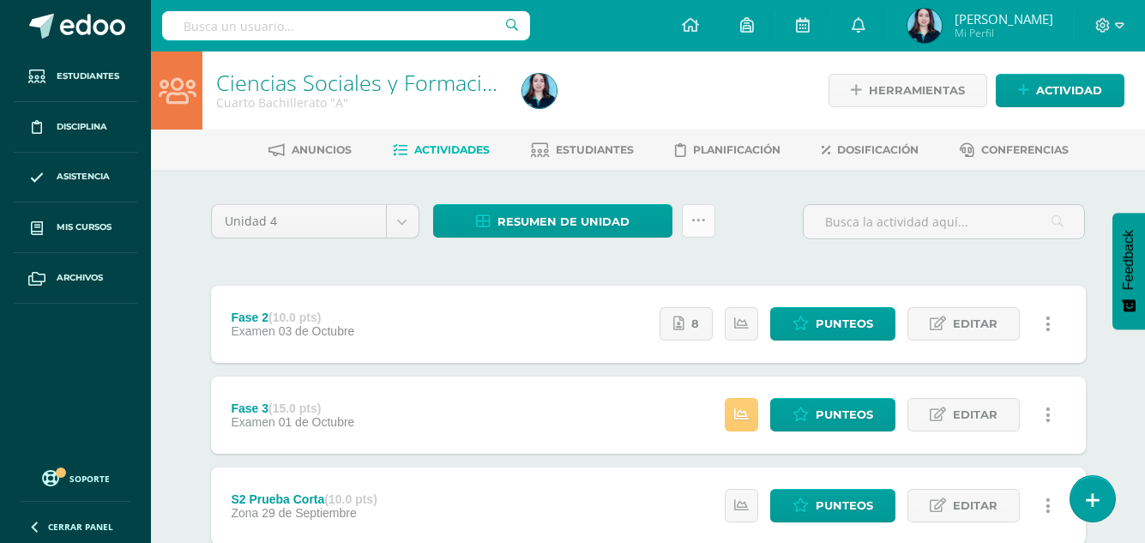
click at [686, 223] on link at bounding box center [698, 220] width 33 height 33
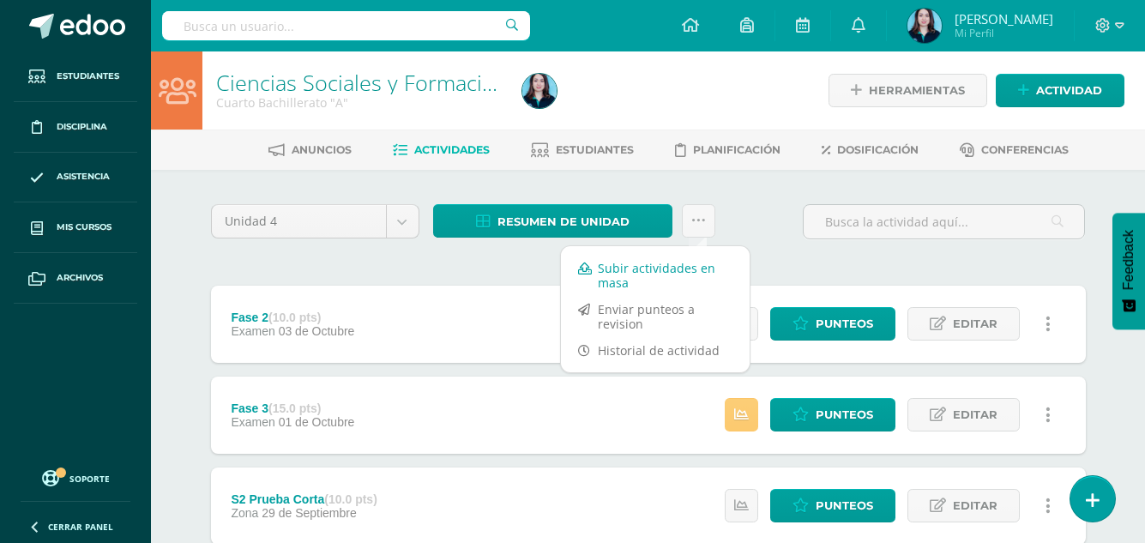
click at [661, 265] on link "Subir actividades en masa" at bounding box center [655, 275] width 189 height 41
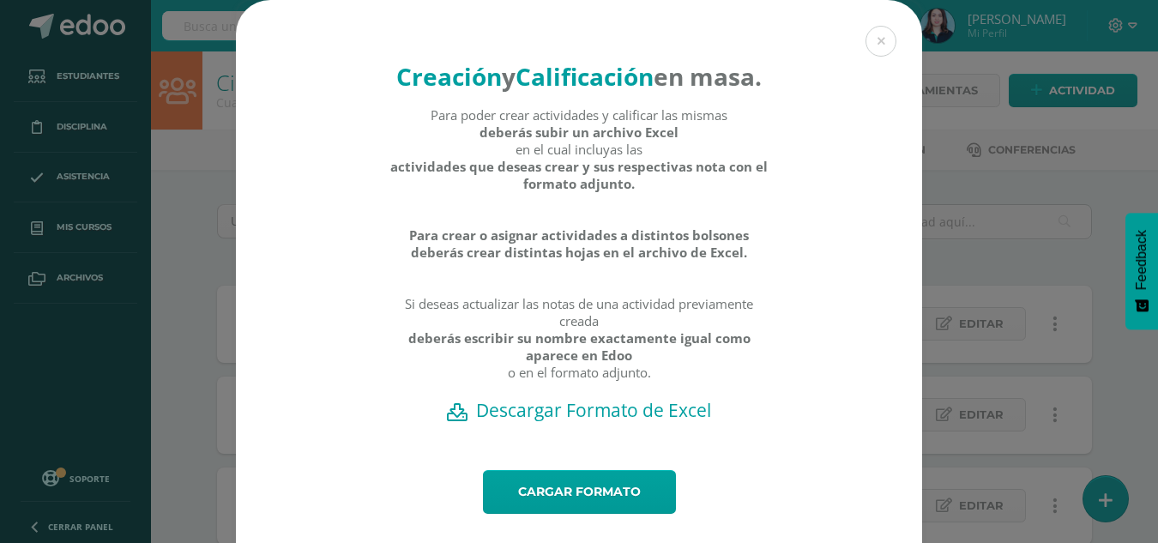
click at [542, 422] on h2 "Descargar Formato de Excel" at bounding box center [579, 410] width 626 height 24
click at [543, 511] on link "Cargar formato" at bounding box center [579, 492] width 193 height 44
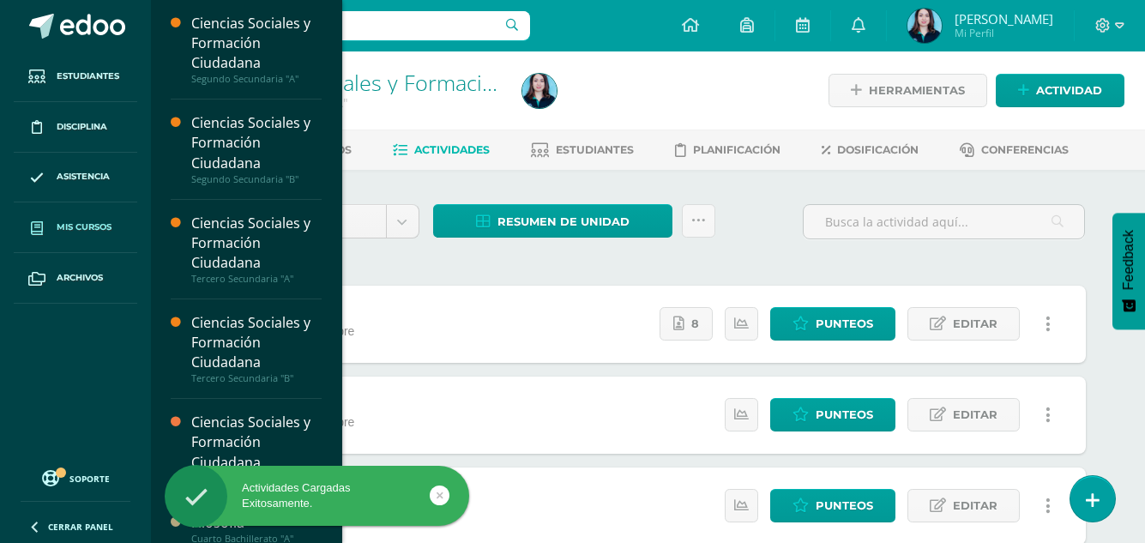
click at [71, 232] on span "Mis cursos" at bounding box center [84, 227] width 55 height 14
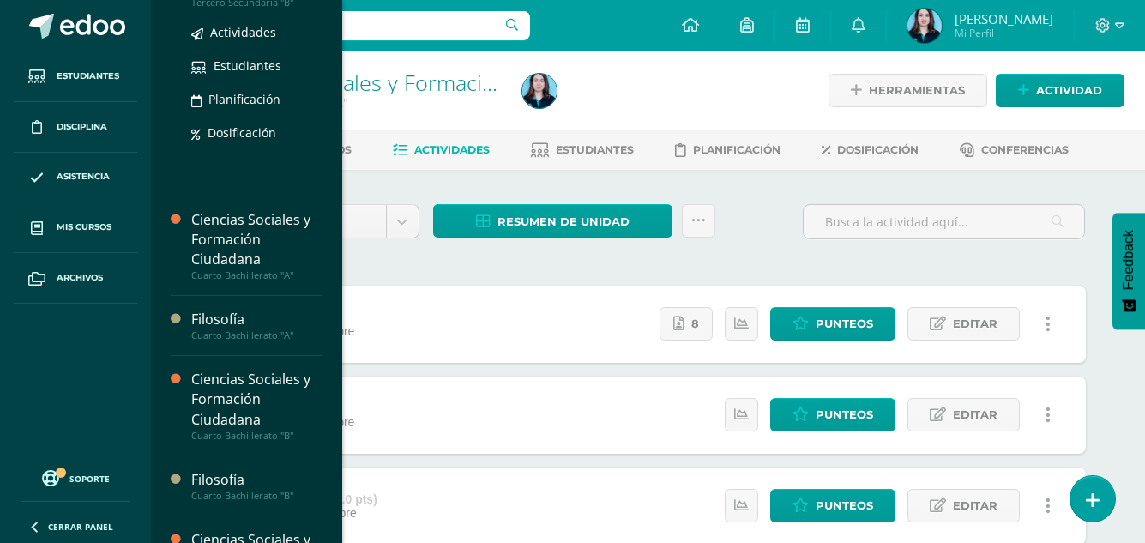
scroll to position [429, 0]
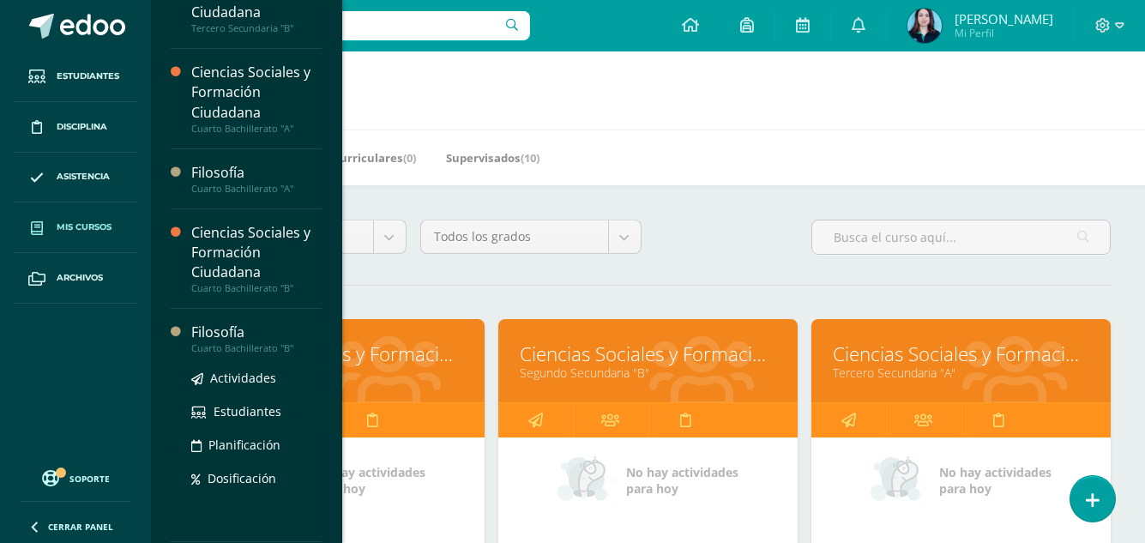
scroll to position [343, 0]
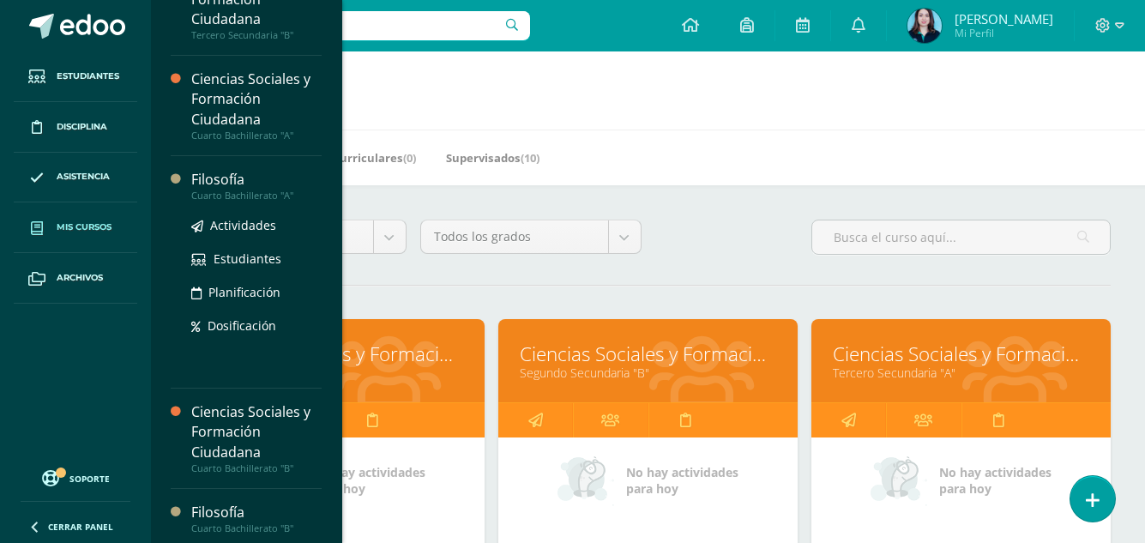
click at [239, 171] on div "Filosofía" at bounding box center [256, 180] width 130 height 20
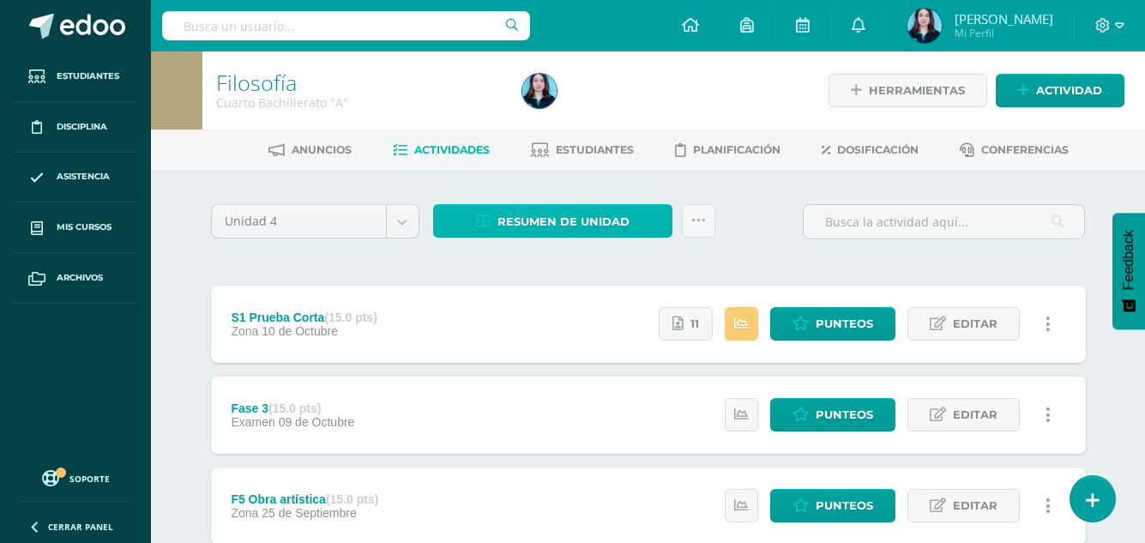
click at [447, 218] on link "Resumen de unidad" at bounding box center [552, 220] width 239 height 33
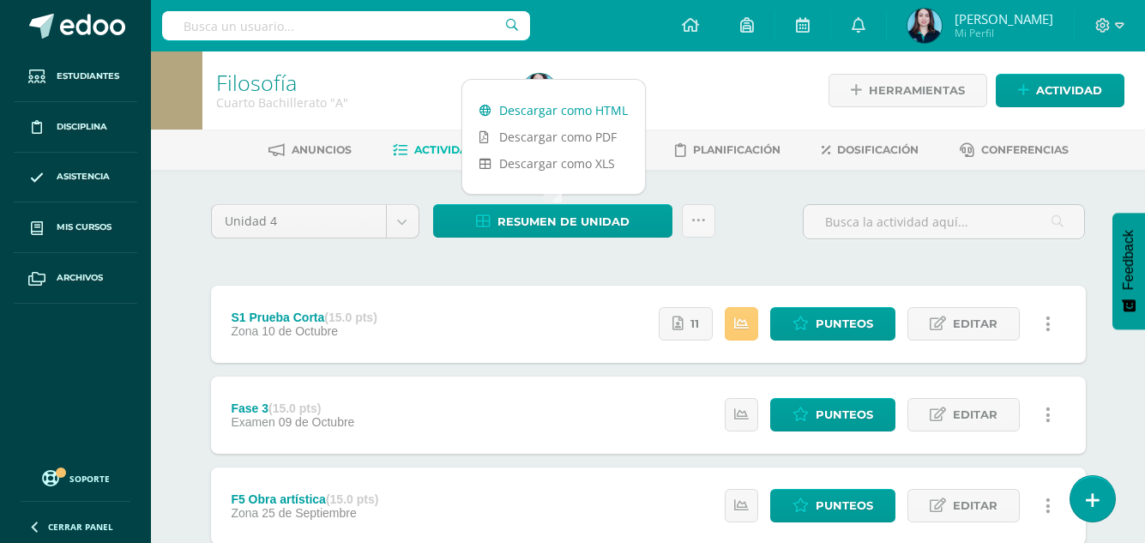
click at [504, 112] on link "Descargar como HTML" at bounding box center [553, 110] width 183 height 27
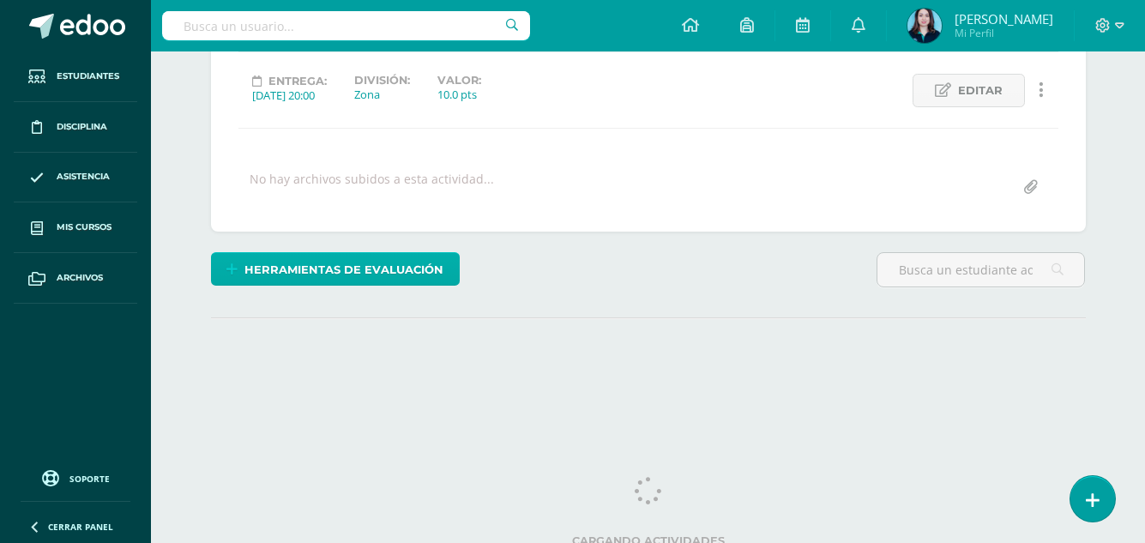
scroll to position [239, 0]
